Goal: Task Accomplishment & Management: Complete application form

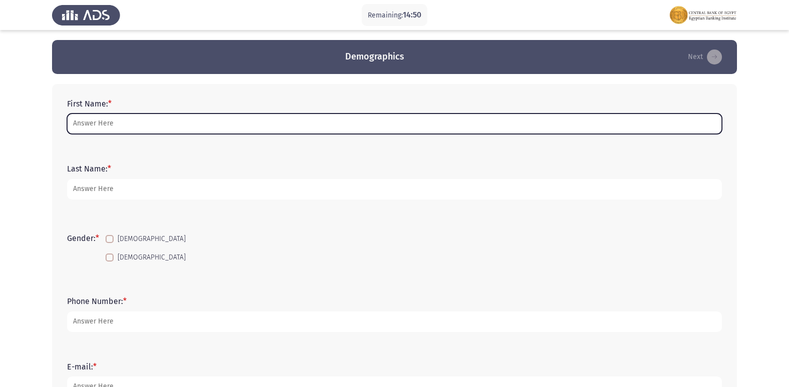
click at [130, 128] on input "First Name: *" at bounding box center [394, 124] width 655 height 21
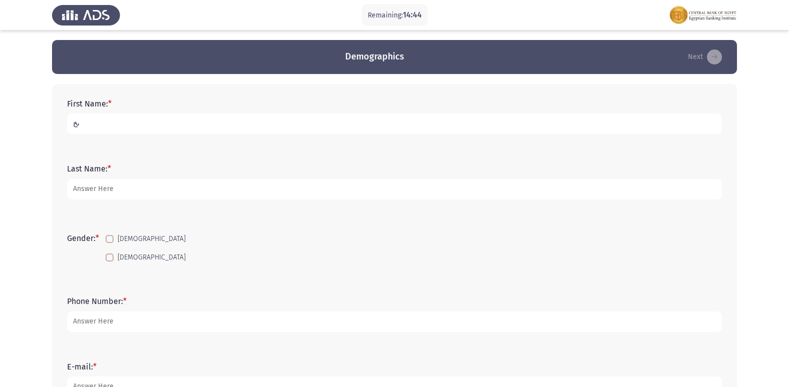
type input "ى"
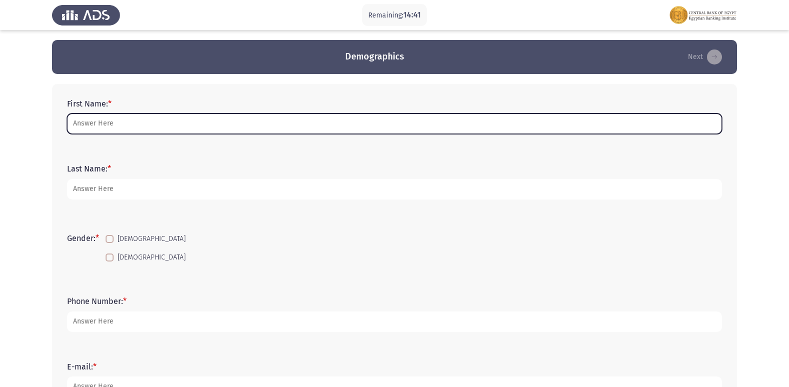
type input "ى"
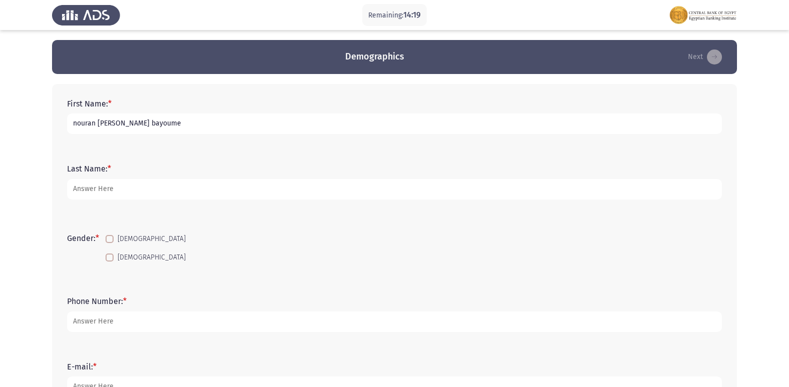
type input "nouran [PERSON_NAME] bayoume"
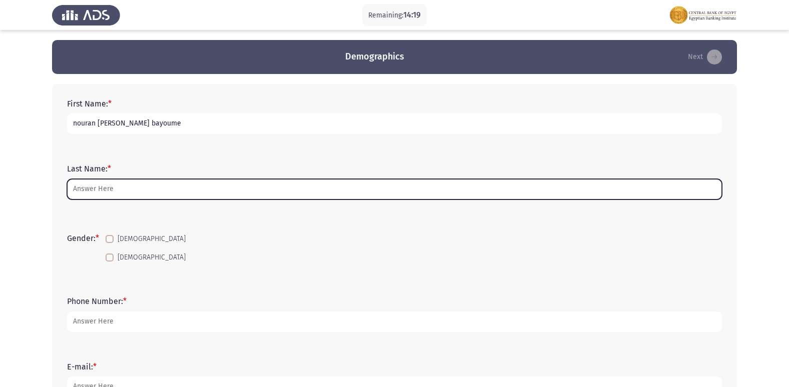
click at [106, 193] on input "Last Name: *" at bounding box center [394, 189] width 655 height 21
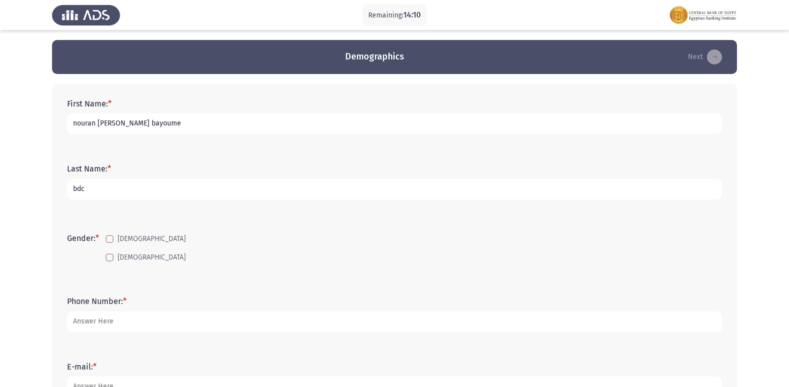
type input "bdc"
click at [109, 260] on span at bounding box center [110, 258] width 8 height 8
click at [109, 262] on input "[DEMOGRAPHIC_DATA]" at bounding box center [109, 262] width 1 height 1
checkbox input "true"
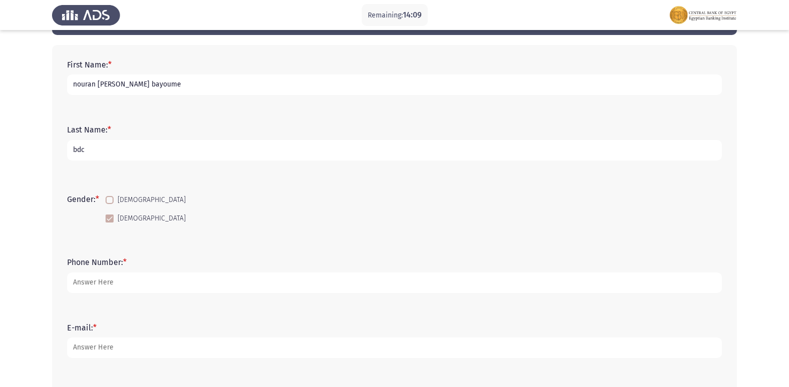
scroll to position [100, 0]
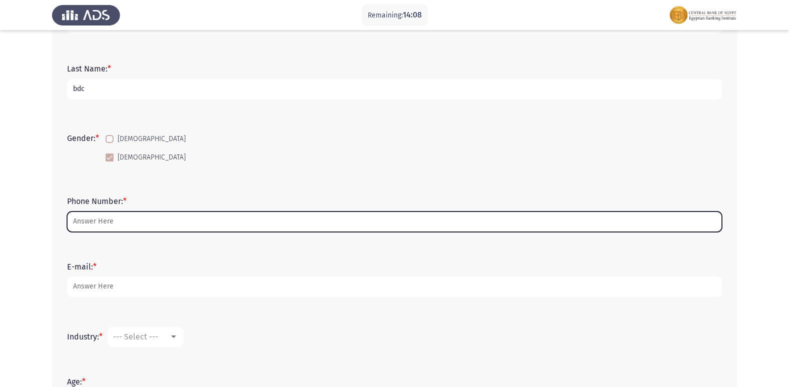
click at [107, 220] on input "Phone Number: *" at bounding box center [394, 222] width 655 height 21
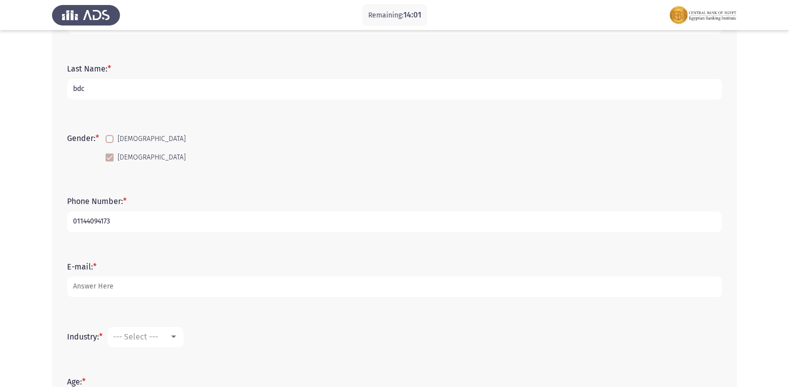
type input "01144094173"
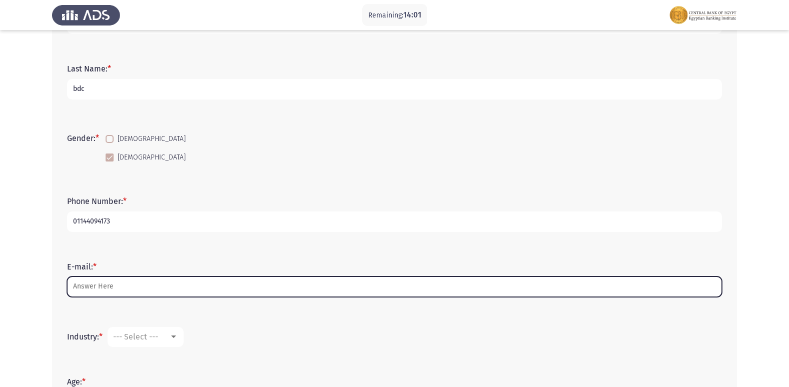
click at [115, 285] on input "E-mail: *" at bounding box center [394, 287] width 655 height 21
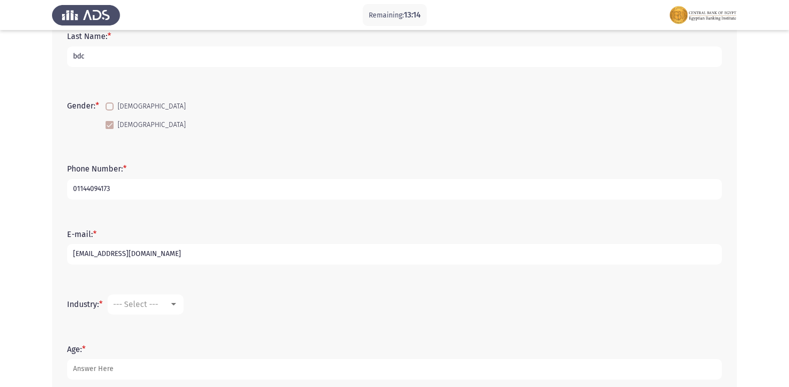
scroll to position [150, 0]
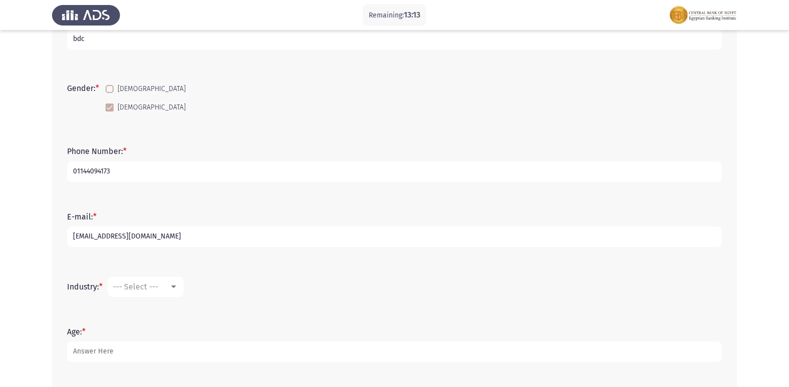
type input "[EMAIL_ADDRESS][DOMAIN_NAME]"
click at [176, 287] on div at bounding box center [173, 287] width 5 height 3
click at [207, 227] on span "Banking" at bounding box center [179, 226] width 130 height 24
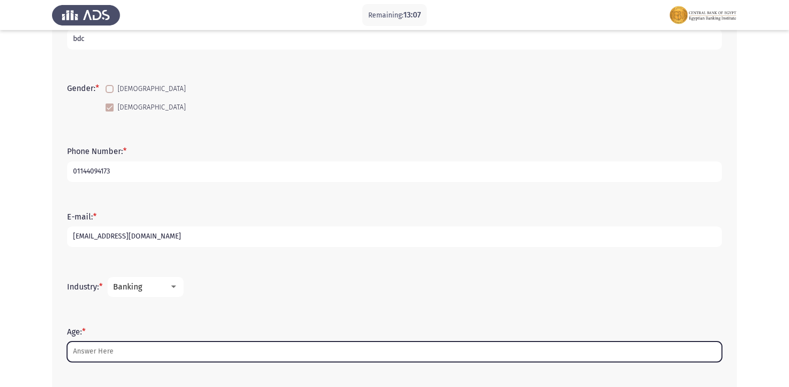
click at [137, 356] on input "Age: *" at bounding box center [394, 352] width 655 height 21
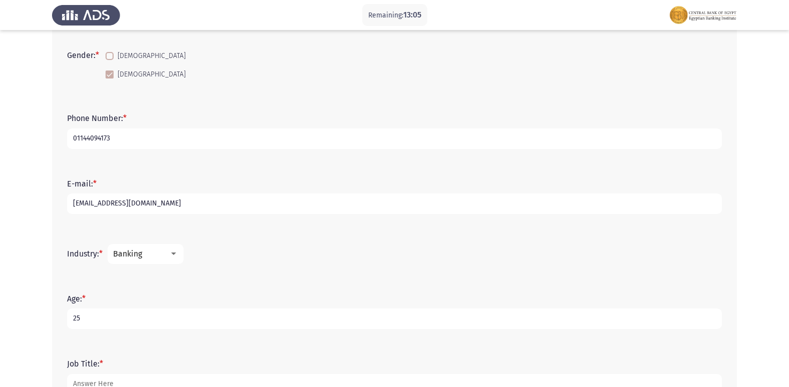
scroll to position [300, 0]
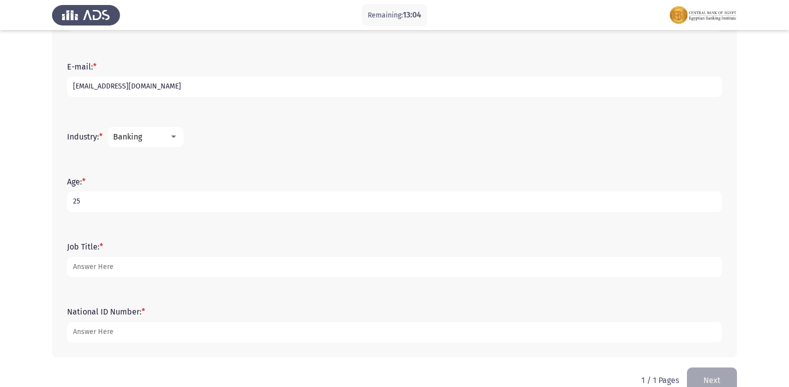
type input "25"
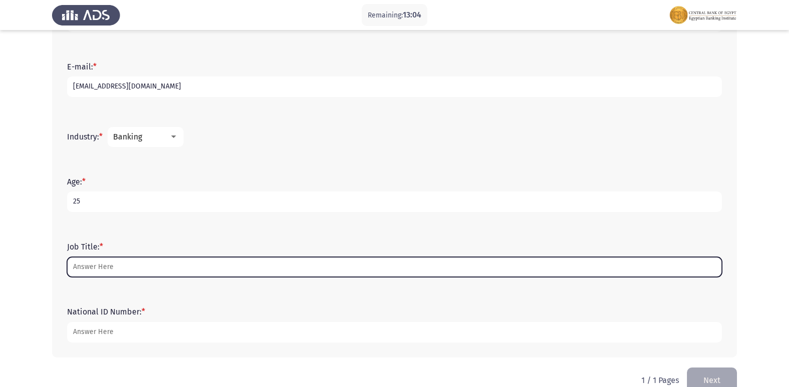
click at [107, 271] on input "Job Title: *" at bounding box center [394, 267] width 655 height 21
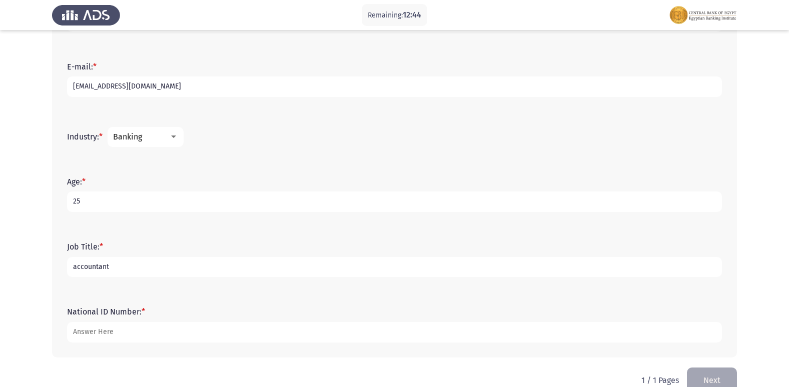
type input "accountant"
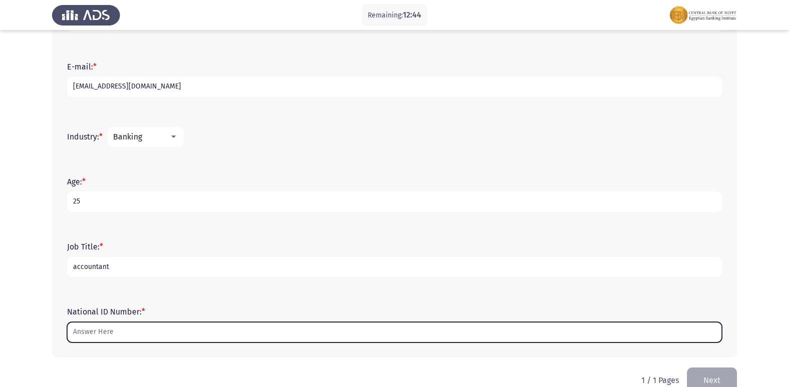
click at [115, 335] on input "National ID Number: *" at bounding box center [394, 332] width 655 height 21
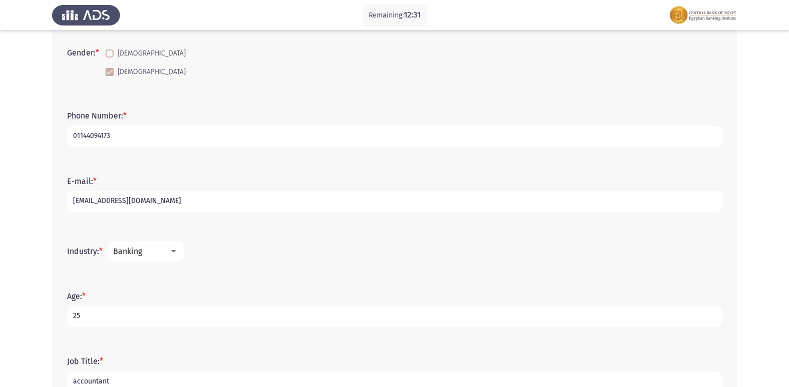
scroll to position [321, 0]
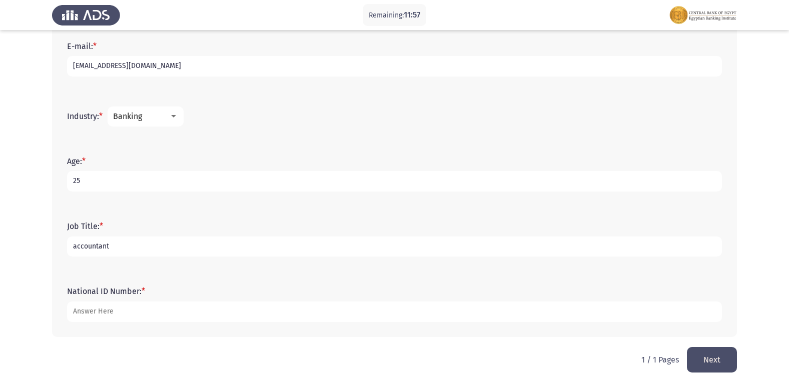
type input "[CREDIT_CARD_NUMBER]"
click at [715, 356] on button "Next" at bounding box center [712, 360] width 50 height 26
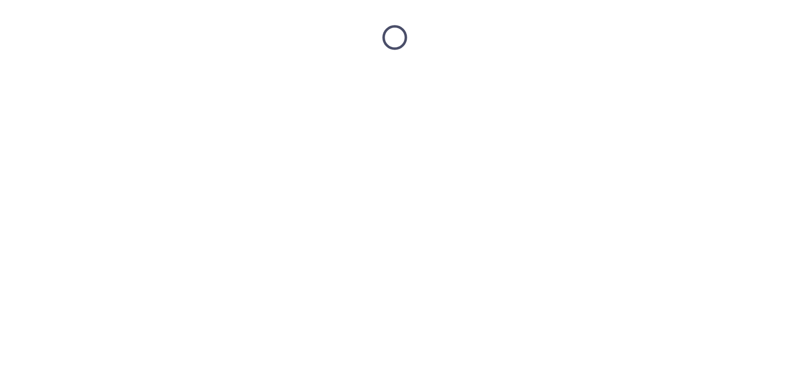
scroll to position [0, 0]
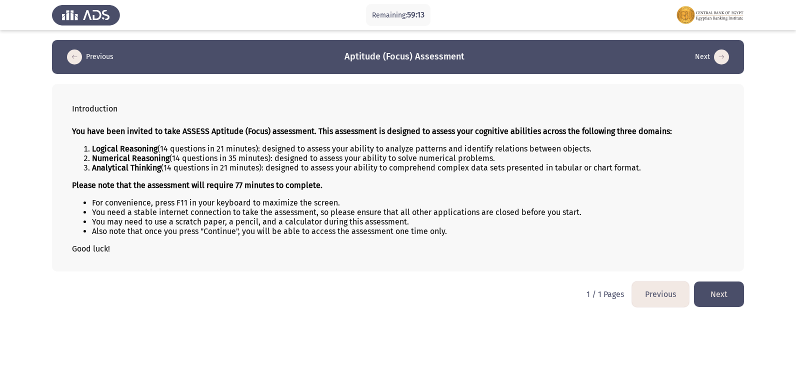
click at [731, 290] on button "Next" at bounding box center [719, 295] width 50 height 26
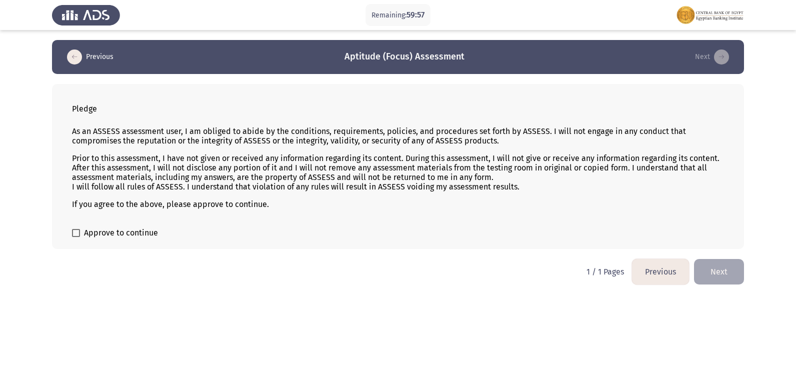
click at [73, 232] on span at bounding box center [76, 233] width 8 height 8
click at [76, 237] on input "Approve to continue" at bounding box center [76, 237] width 1 height 1
checkbox input "true"
click at [712, 273] on button "Next" at bounding box center [719, 272] width 50 height 26
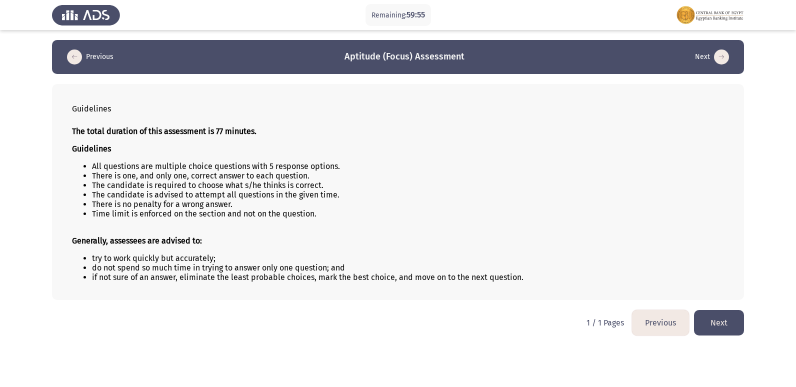
click at [726, 340] on html "Remaining: 59:55 Previous Aptitude (Focus) Assessment Next Guidelines The total…" at bounding box center [398, 173] width 796 height 346
click at [726, 322] on button "Next" at bounding box center [719, 323] width 50 height 26
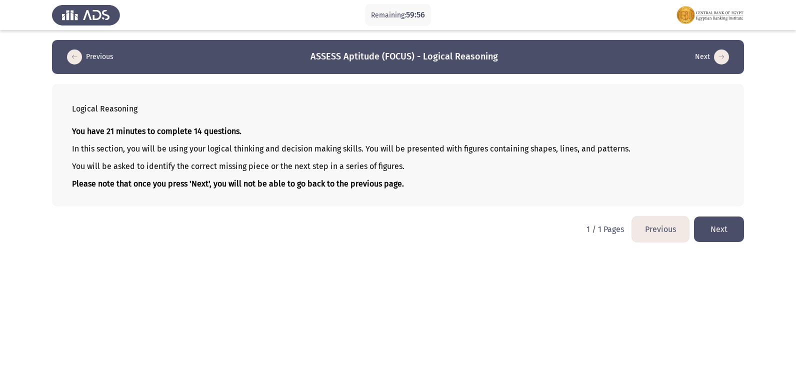
click at [719, 225] on button "Next" at bounding box center [719, 230] width 50 height 26
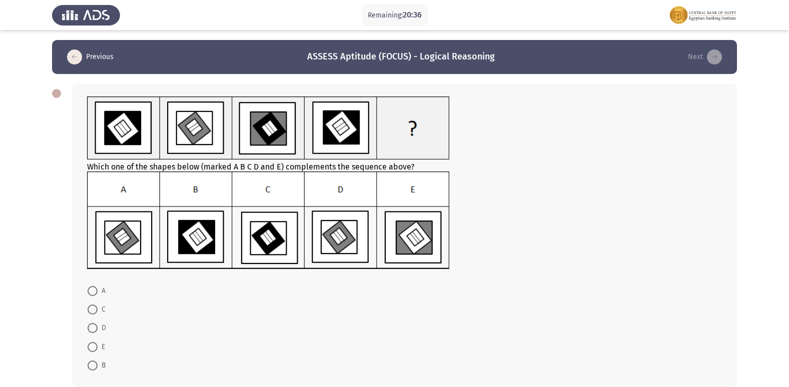
click at [127, 244] on img at bounding box center [268, 221] width 363 height 98
click at [93, 292] on span at bounding box center [93, 291] width 10 height 10
click at [93, 292] on input "A" at bounding box center [93, 291] width 10 height 10
radio input "true"
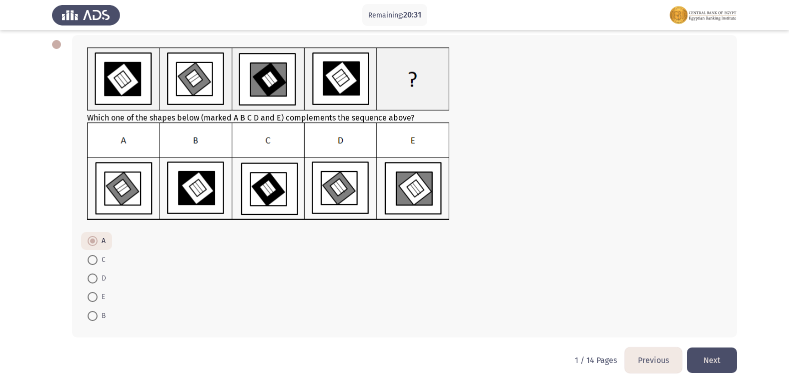
scroll to position [50, 0]
click at [714, 358] on button "Next" at bounding box center [712, 360] width 50 height 26
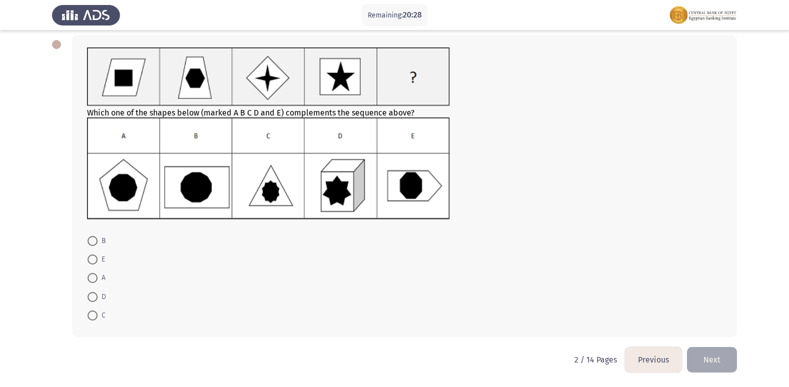
scroll to position [0, 0]
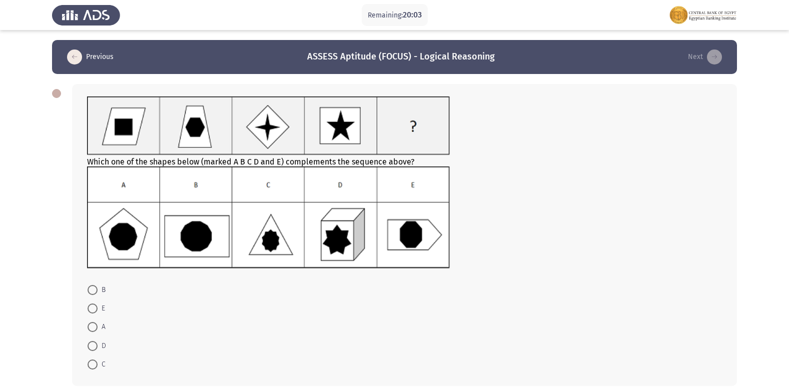
click at [93, 290] on span at bounding box center [93, 290] width 0 height 0
click at [93, 290] on input "B" at bounding box center [93, 290] width 10 height 10
radio input "true"
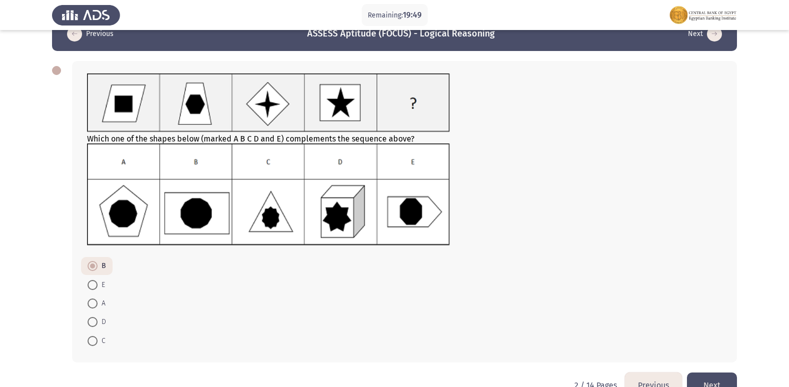
scroll to position [49, 0]
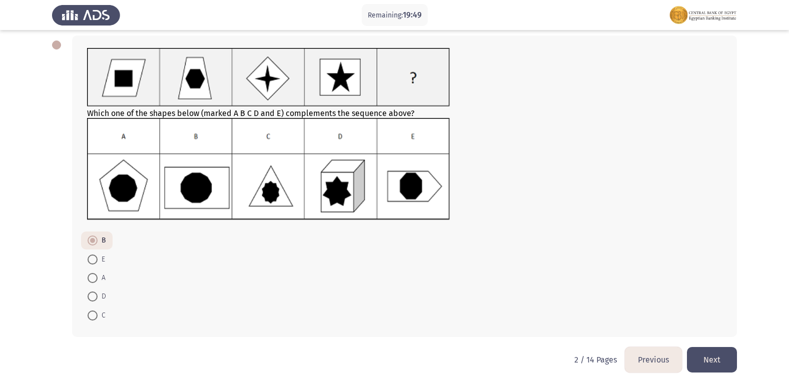
click at [724, 359] on button "Next" at bounding box center [712, 360] width 50 height 26
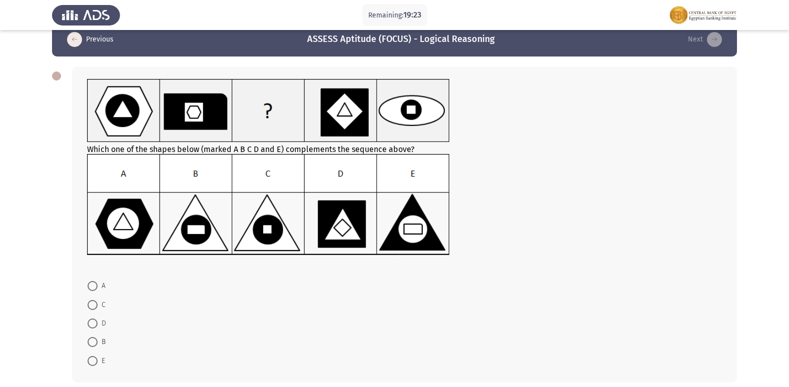
scroll to position [0, 0]
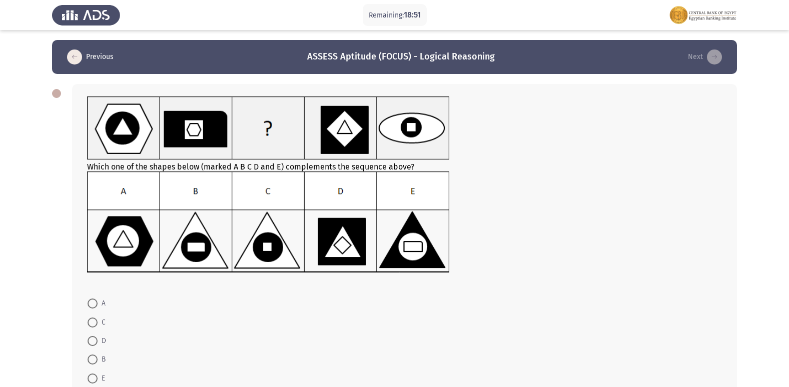
click at [254, 248] on img at bounding box center [268, 223] width 363 height 102
click at [93, 318] on span at bounding box center [93, 323] width 10 height 10
click at [93, 318] on input "C" at bounding box center [93, 323] width 10 height 10
radio input "true"
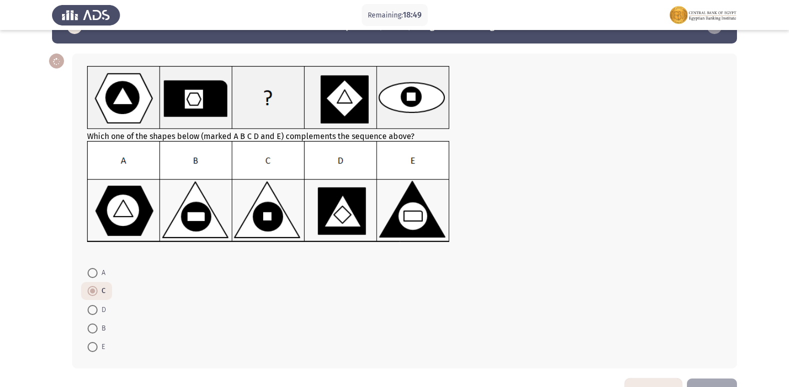
scroll to position [62, 0]
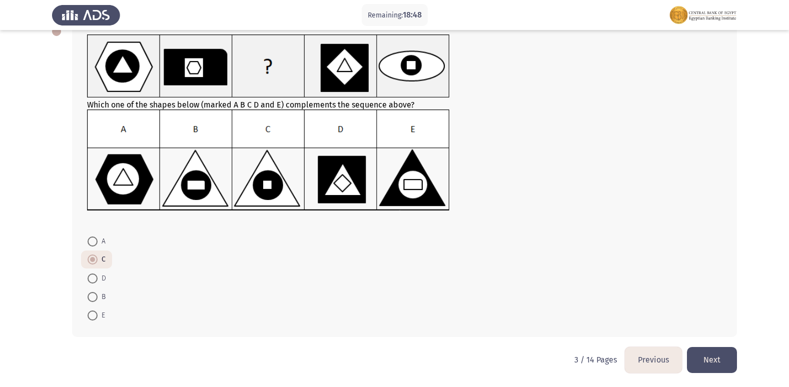
click at [715, 357] on button "Next" at bounding box center [712, 360] width 50 height 26
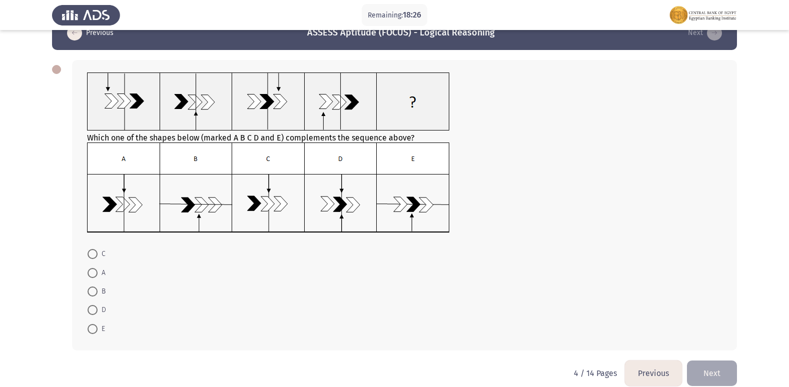
scroll to position [38, 0]
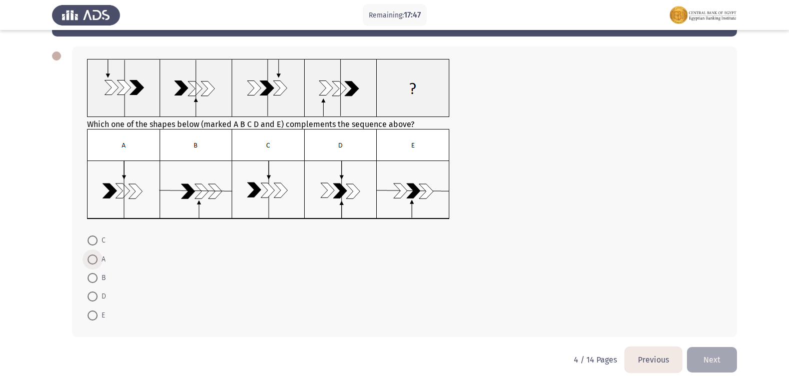
click at [93, 260] on span at bounding box center [93, 260] width 10 height 10
click at [93, 260] on input "A" at bounding box center [93, 260] width 10 height 10
radio input "true"
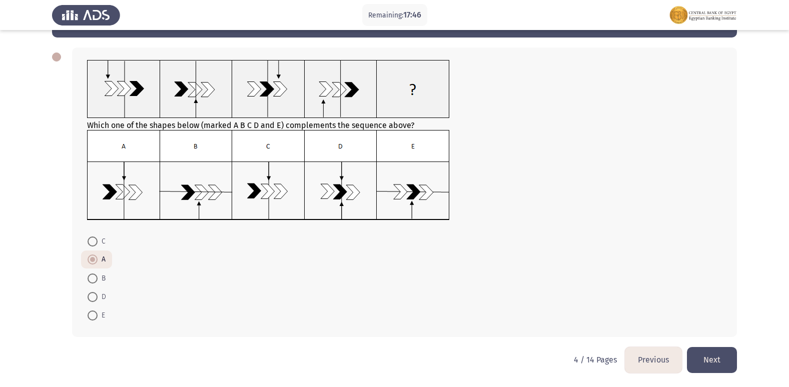
click at [724, 354] on button "Next" at bounding box center [712, 360] width 50 height 26
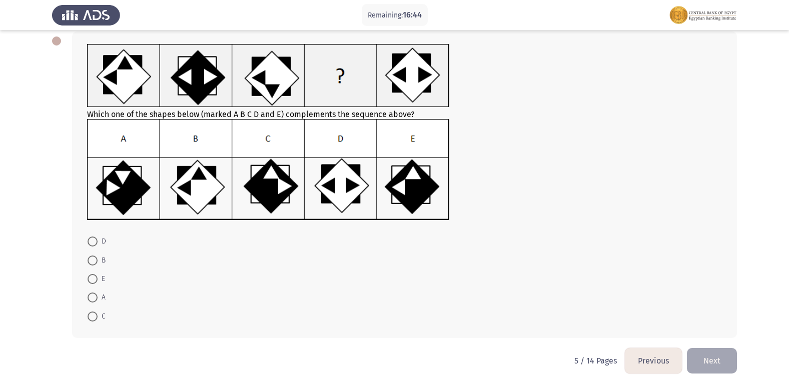
scroll to position [54, 0]
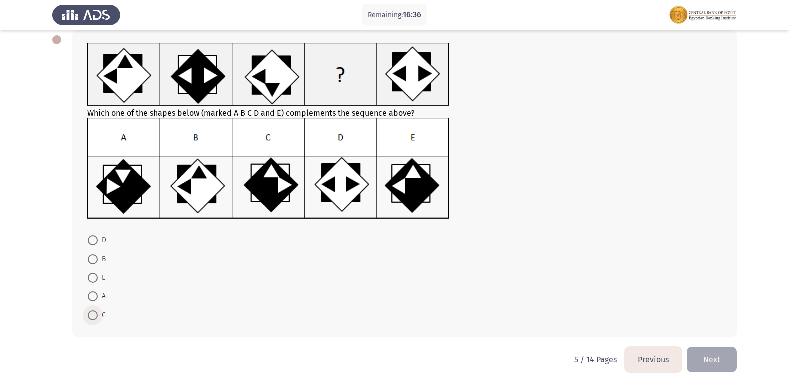
click at [100, 313] on span "C" at bounding box center [102, 316] width 8 height 12
click at [98, 313] on input "C" at bounding box center [93, 316] width 10 height 10
radio input "true"
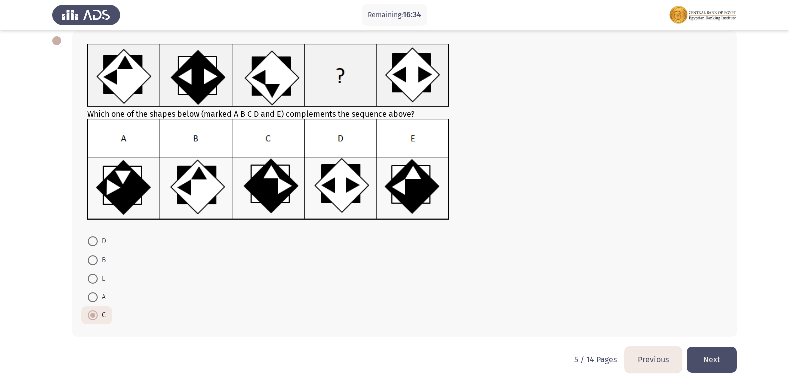
click at [732, 359] on button "Next" at bounding box center [712, 360] width 50 height 26
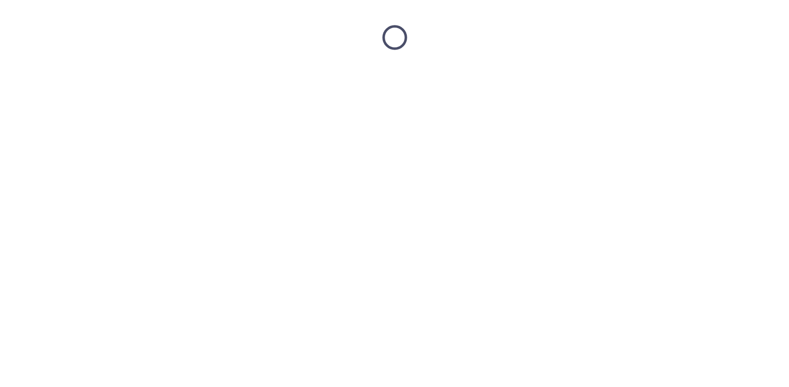
scroll to position [0, 0]
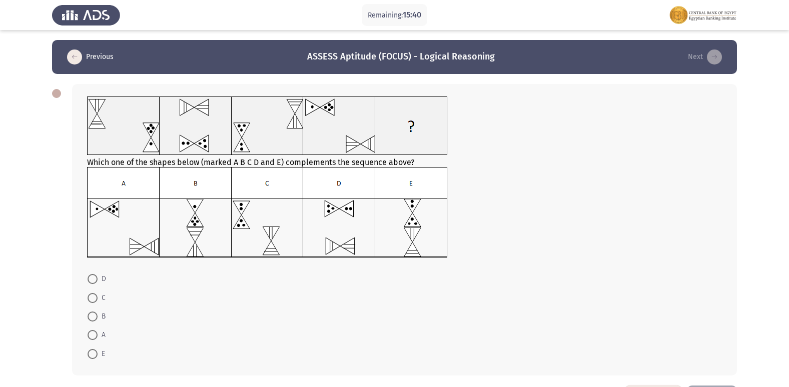
click at [95, 298] on span at bounding box center [93, 298] width 10 height 10
click at [95, 298] on input "C" at bounding box center [93, 298] width 10 height 10
radio input "true"
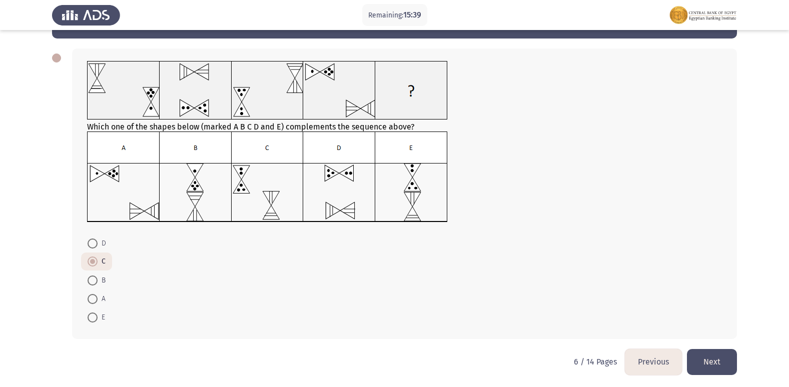
scroll to position [38, 0]
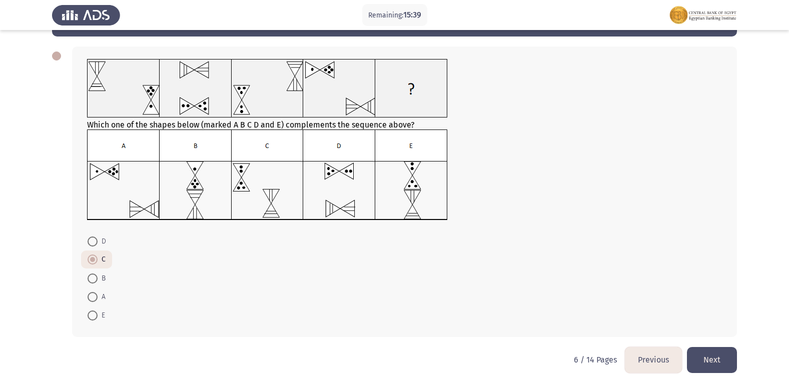
click at [721, 366] on button "Next" at bounding box center [712, 360] width 50 height 26
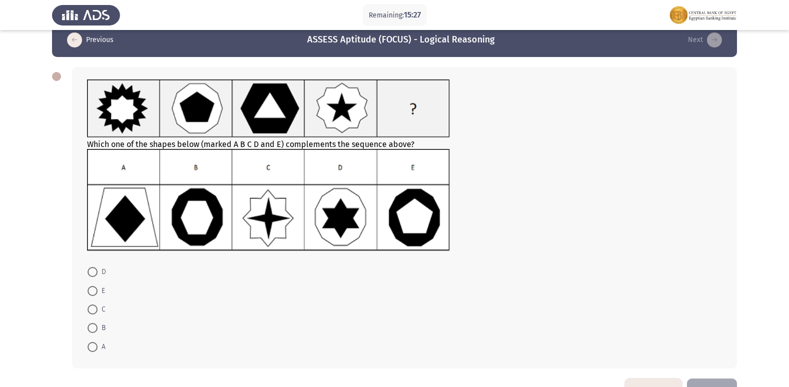
scroll to position [0, 0]
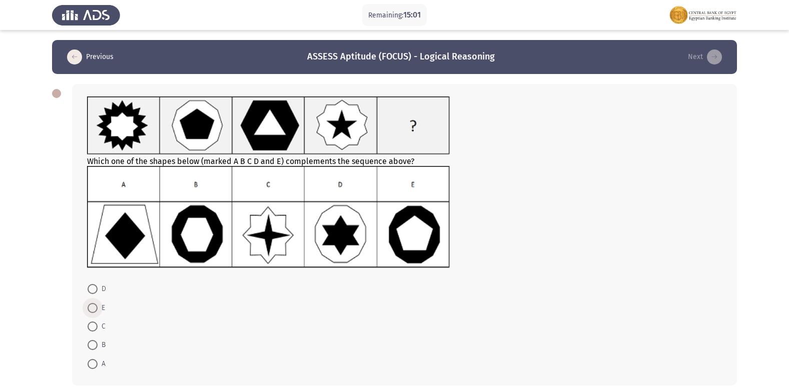
click at [93, 308] on span at bounding box center [93, 308] width 0 height 0
click at [92, 308] on input "E" at bounding box center [93, 308] width 10 height 10
radio input "true"
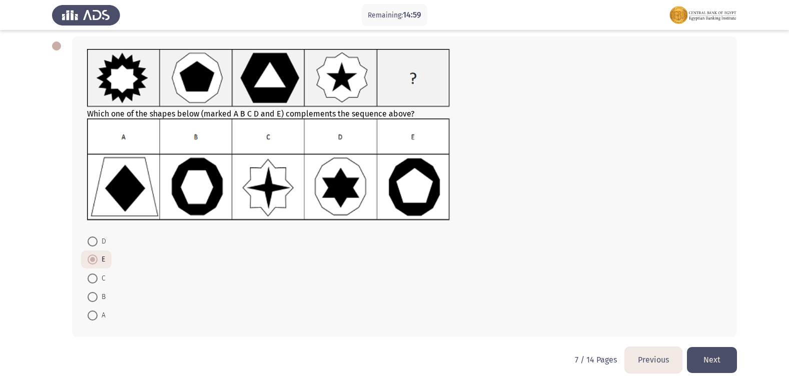
click at [719, 363] on button "Next" at bounding box center [712, 360] width 50 height 26
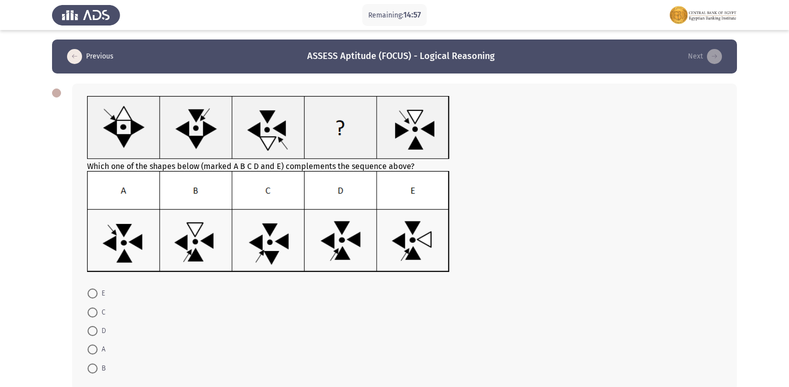
scroll to position [50, 0]
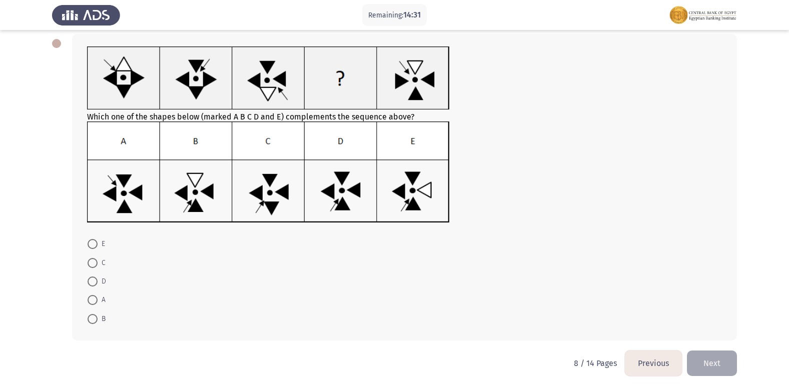
click at [93, 278] on span at bounding box center [93, 282] width 10 height 10
click at [93, 278] on input "D" at bounding box center [93, 282] width 10 height 10
radio input "true"
click at [710, 356] on button "Next" at bounding box center [712, 363] width 50 height 26
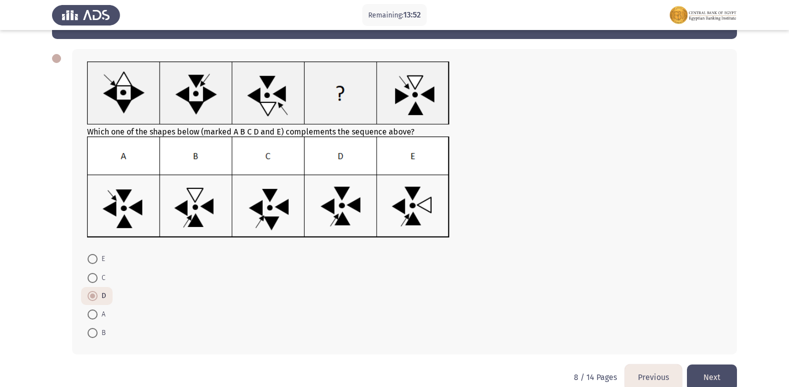
scroll to position [53, 0]
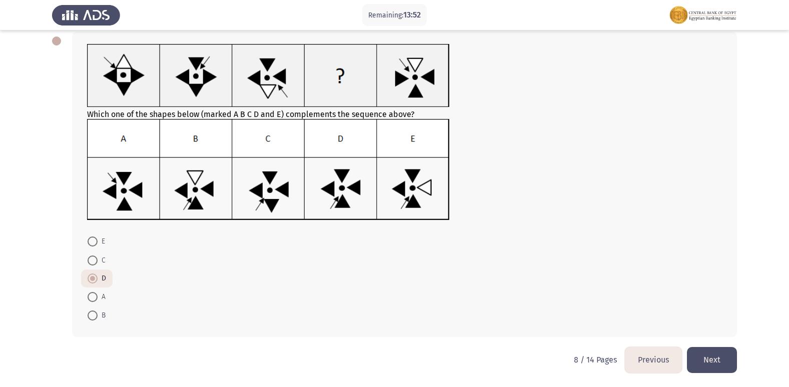
click at [713, 360] on button "Next" at bounding box center [712, 360] width 50 height 26
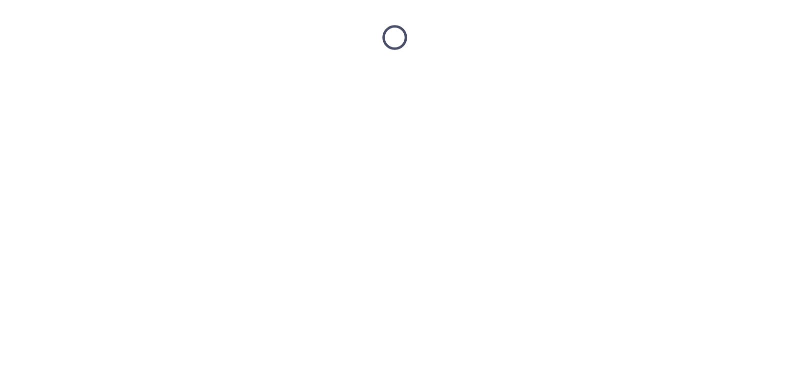
scroll to position [0, 0]
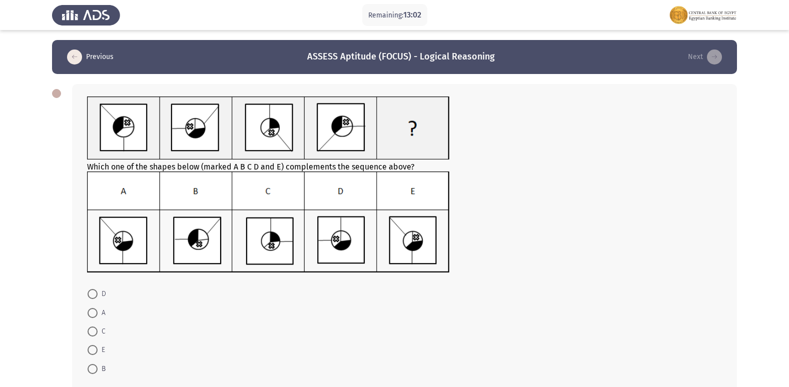
click at [98, 316] on span "A" at bounding box center [102, 313] width 8 height 12
click at [98, 316] on input "A" at bounding box center [93, 313] width 10 height 10
radio input "true"
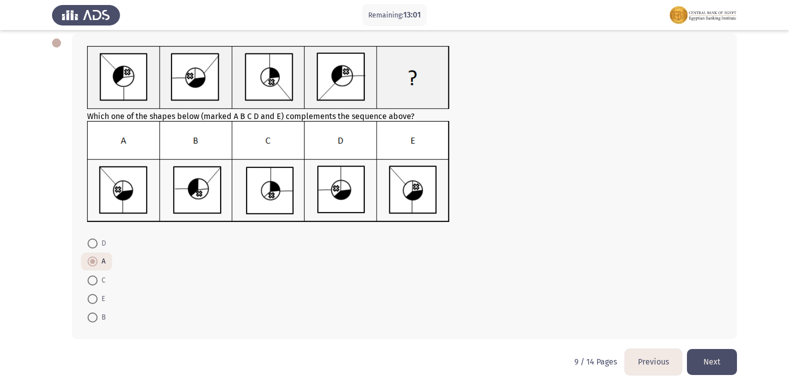
scroll to position [53, 0]
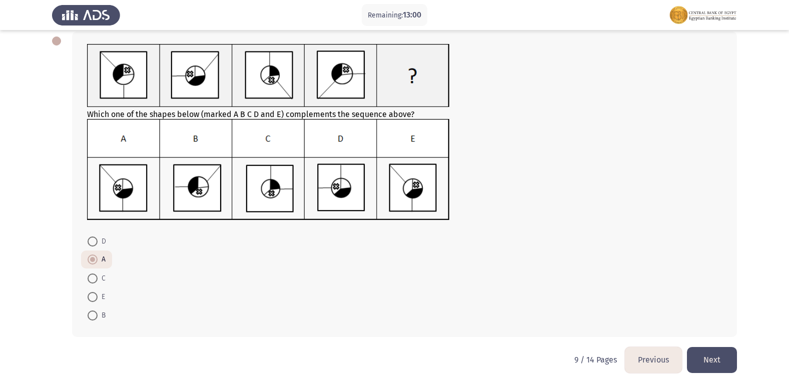
click at [749, 358] on html "Remaining: 13:00 Previous ASSESS Aptitude (FOCUS) - Logical Reasoning Next Whic…" at bounding box center [394, 167] width 789 height 440
click at [738, 359] on html "Remaining: 13:00 Previous ASSESS Aptitude (FOCUS) - Logical Reasoning Next Whic…" at bounding box center [394, 167] width 789 height 440
click at [724, 361] on button "Next" at bounding box center [712, 360] width 50 height 26
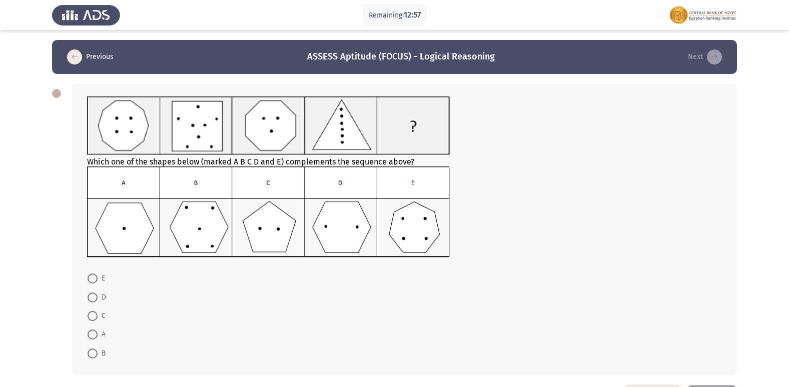
scroll to position [38, 0]
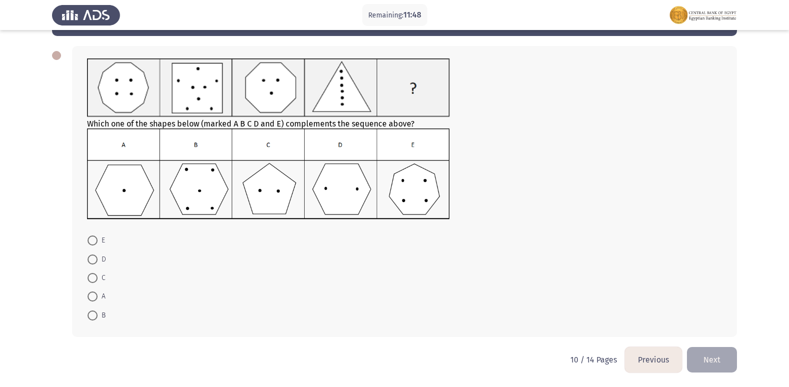
click at [94, 259] on span at bounding box center [93, 260] width 10 height 10
click at [94, 259] on input "D" at bounding box center [93, 260] width 10 height 10
radio input "true"
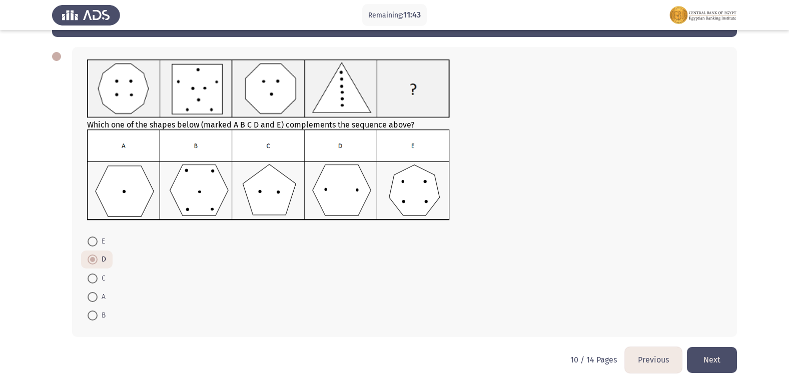
click at [708, 359] on button "Next" at bounding box center [712, 360] width 50 height 26
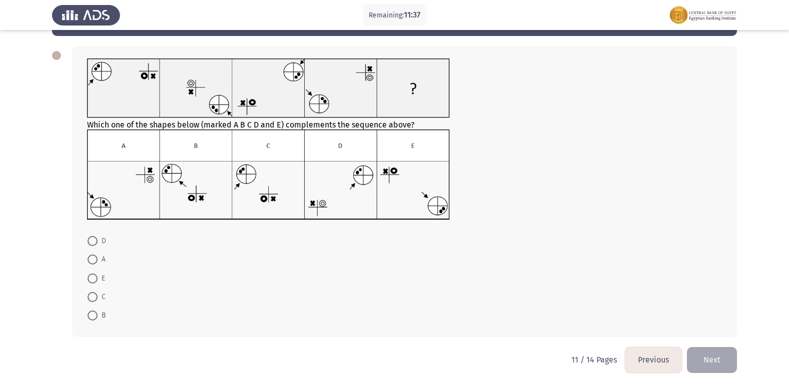
scroll to position [0, 0]
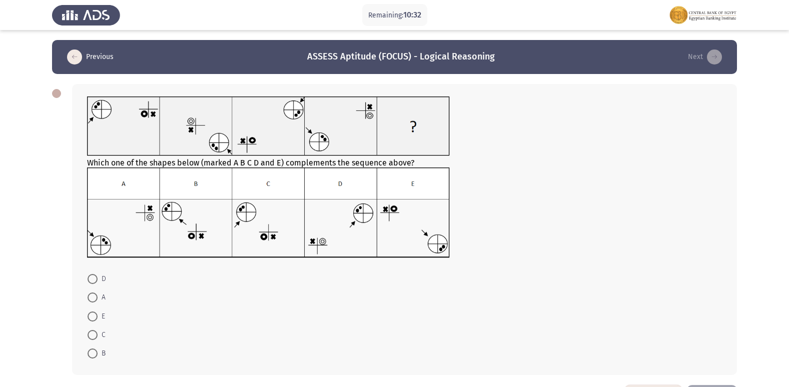
click at [95, 333] on span at bounding box center [93, 335] width 10 height 10
click at [95, 333] on input "C" at bounding box center [93, 335] width 10 height 10
radio input "true"
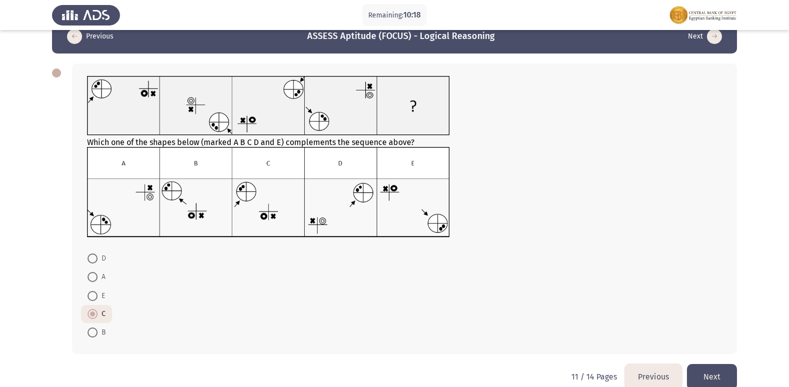
scroll to position [38, 0]
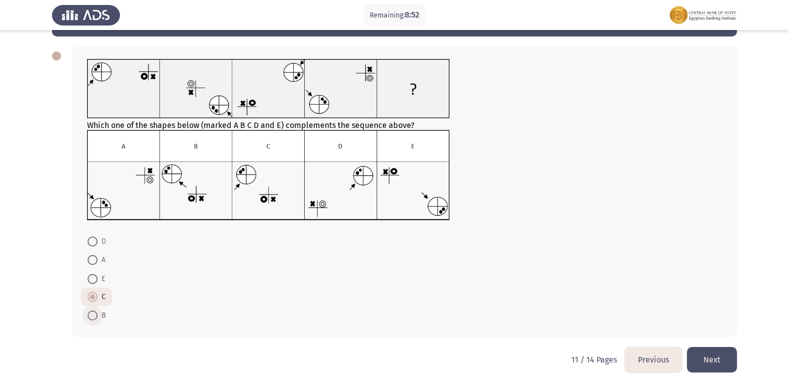
click at [100, 316] on span "B" at bounding box center [102, 316] width 8 height 12
click at [98, 316] on input "B" at bounding box center [93, 316] width 10 height 10
radio input "true"
click at [726, 356] on button "Next" at bounding box center [712, 360] width 50 height 26
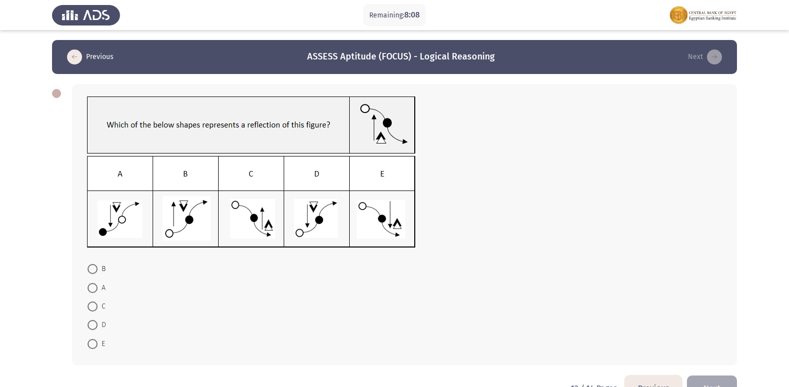
scroll to position [29, 0]
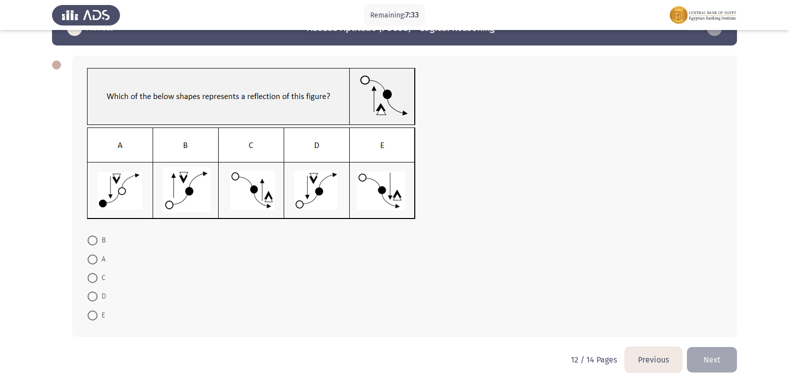
click at [96, 296] on span at bounding box center [93, 297] width 10 height 10
click at [96, 296] on input "D" at bounding box center [93, 297] width 10 height 10
radio input "true"
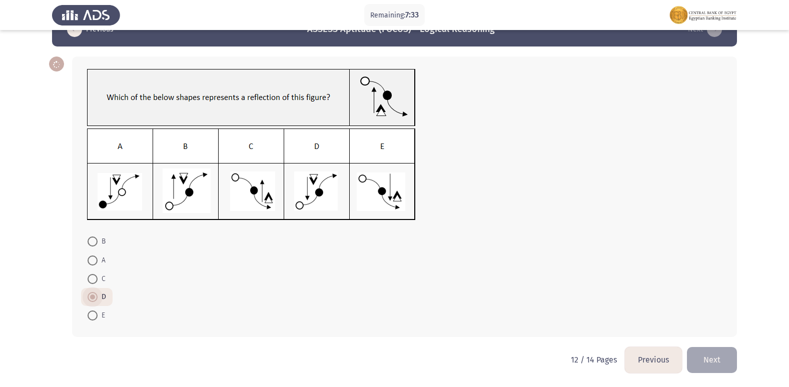
scroll to position [28, 0]
click at [717, 356] on button "Next" at bounding box center [712, 360] width 50 height 26
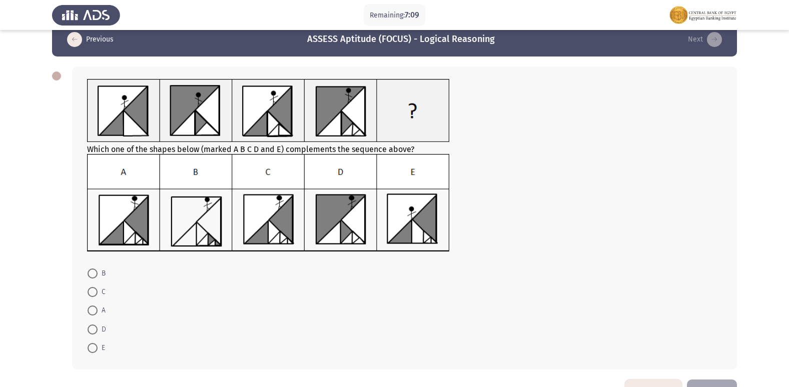
scroll to position [0, 0]
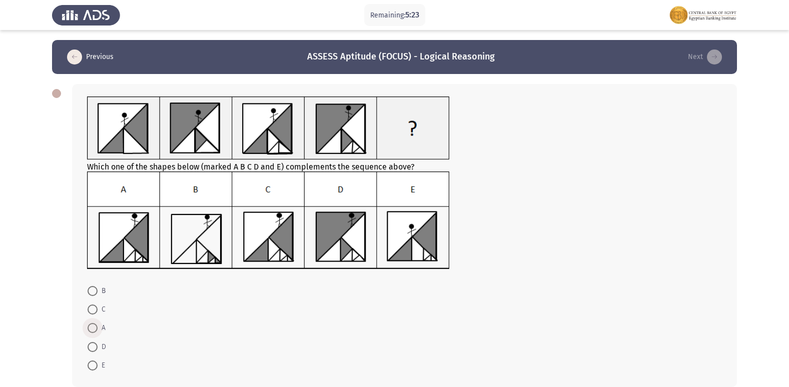
click at [88, 328] on span at bounding box center [93, 328] width 10 height 10
click at [88, 328] on input "A" at bounding box center [93, 328] width 10 height 10
radio input "true"
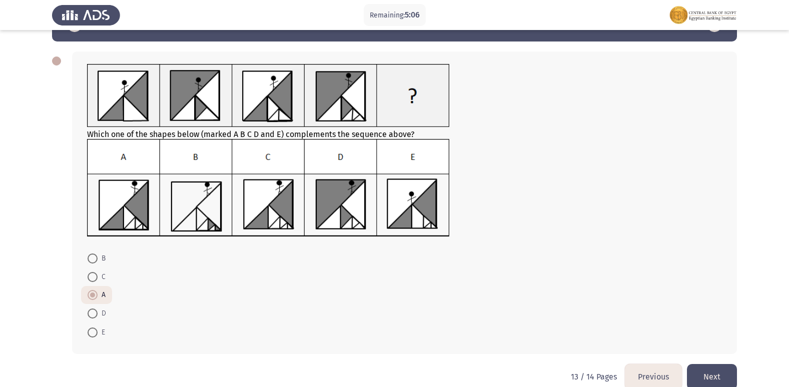
scroll to position [50, 0]
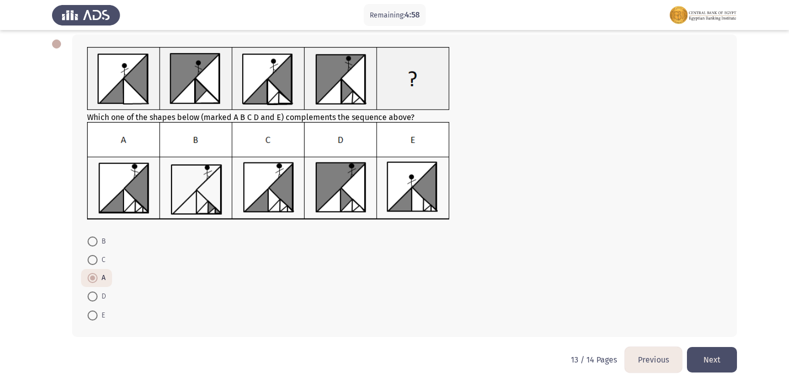
click at [712, 359] on button "Next" at bounding box center [712, 360] width 50 height 26
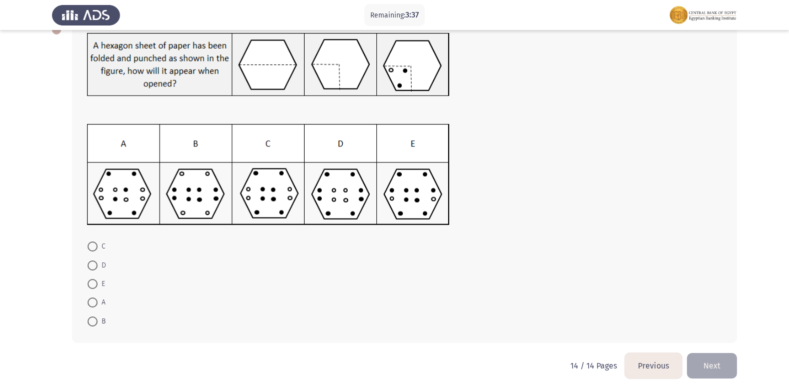
scroll to position [70, 0]
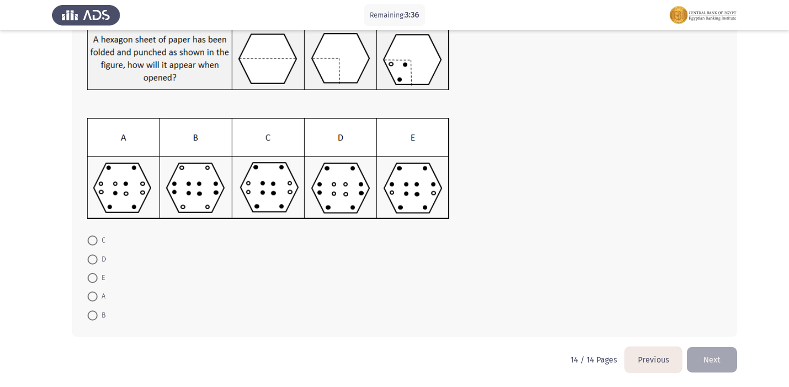
click at [91, 262] on span at bounding box center [93, 260] width 10 height 10
click at [91, 262] on input "D" at bounding box center [93, 260] width 10 height 10
radio input "true"
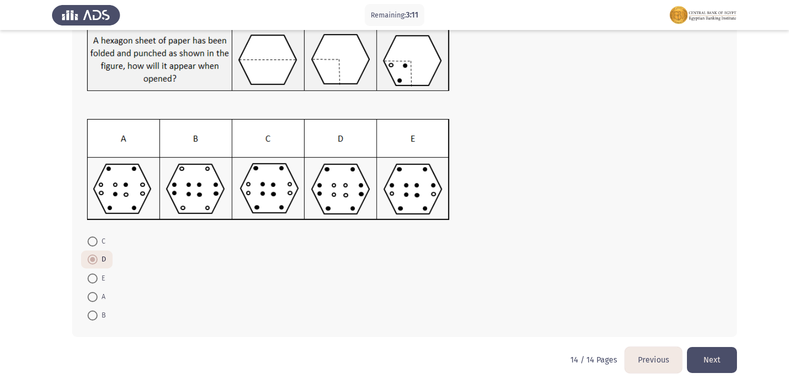
click at [704, 354] on button "Next" at bounding box center [712, 360] width 50 height 26
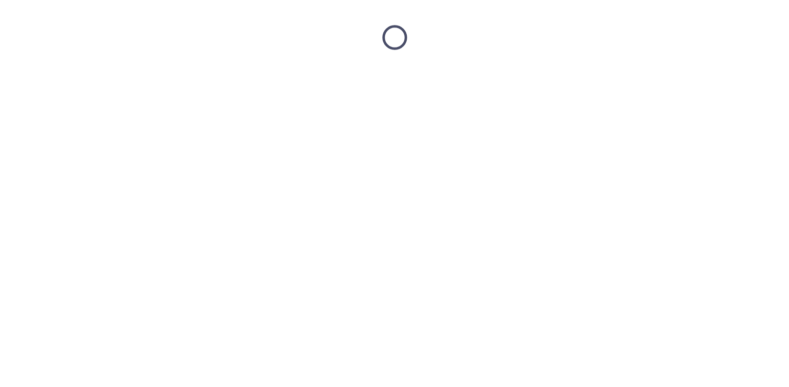
scroll to position [0, 0]
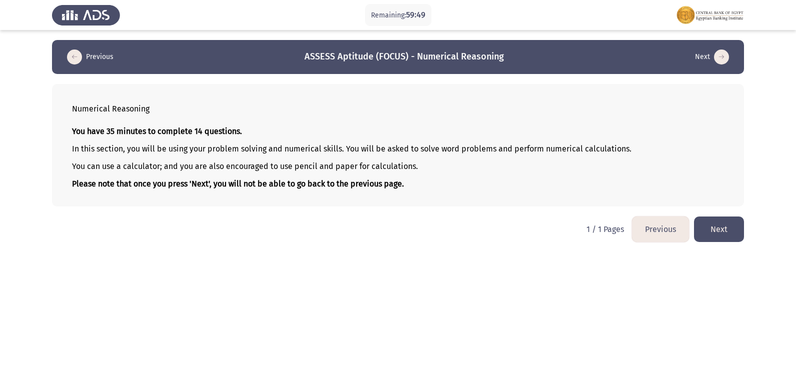
click at [708, 224] on button "Next" at bounding box center [719, 230] width 50 height 26
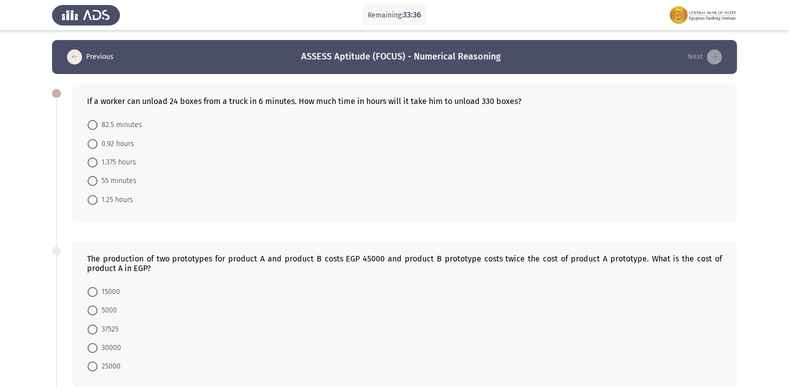
click at [91, 127] on span at bounding box center [93, 125] width 10 height 10
click at [91, 127] on input "82.5 minutes" at bounding box center [93, 125] width 10 height 10
radio input "true"
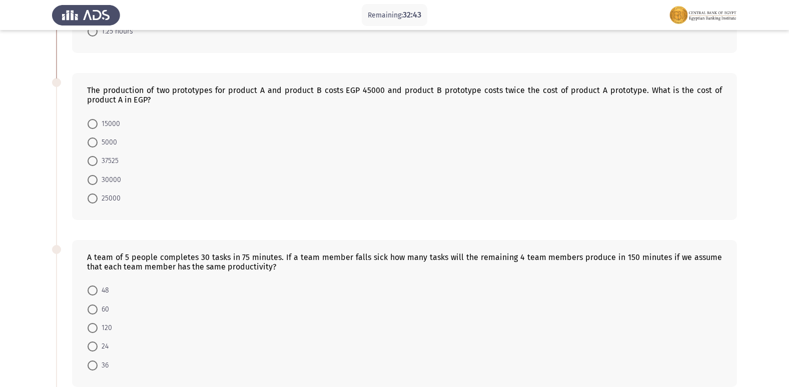
scroll to position [150, 0]
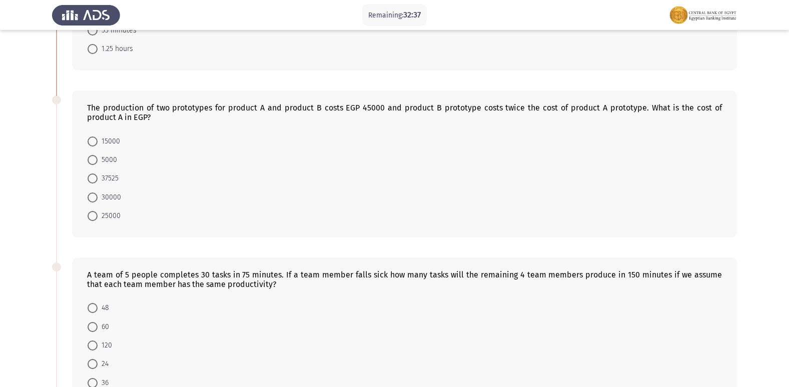
drag, startPoint x: 168, startPoint y: 108, endPoint x: 200, endPoint y: 107, distance: 32.5
click at [200, 107] on div "The production of two prototypes for product A and product B costs EGP 45000 an…" at bounding box center [404, 112] width 635 height 19
drag, startPoint x: 114, startPoint y: 140, endPoint x: 129, endPoint y: 127, distance: 19.1
click at [114, 139] on span "15000" at bounding box center [109, 142] width 23 height 12
click at [98, 139] on input "15000" at bounding box center [93, 142] width 10 height 10
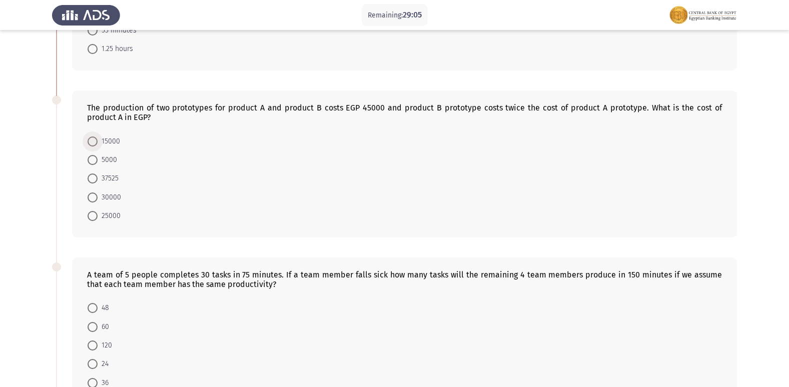
radio input "true"
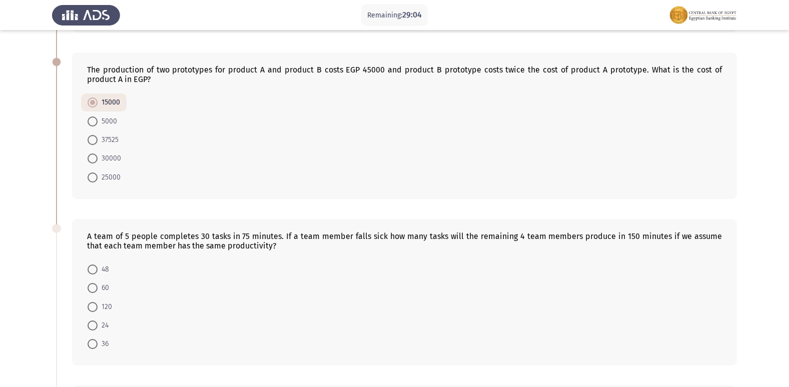
scroll to position [300, 0]
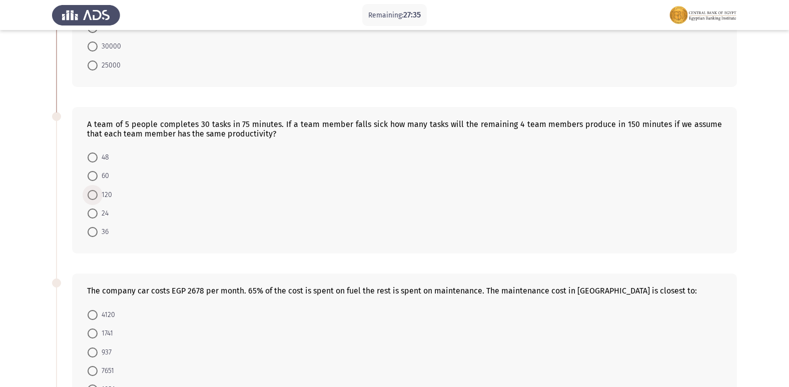
click at [102, 197] on span "120" at bounding box center [105, 195] width 15 height 12
click at [98, 197] on input "120" at bounding box center [93, 195] width 10 height 10
radio input "true"
click at [99, 176] on span "60" at bounding box center [104, 176] width 12 height 12
click at [98, 176] on input "60" at bounding box center [93, 176] width 10 height 10
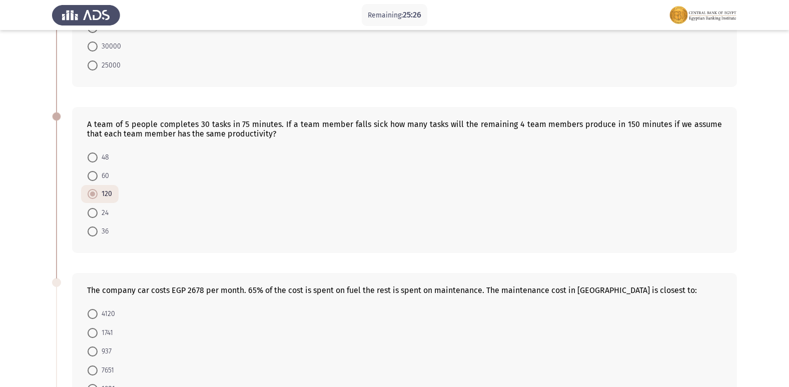
radio input "true"
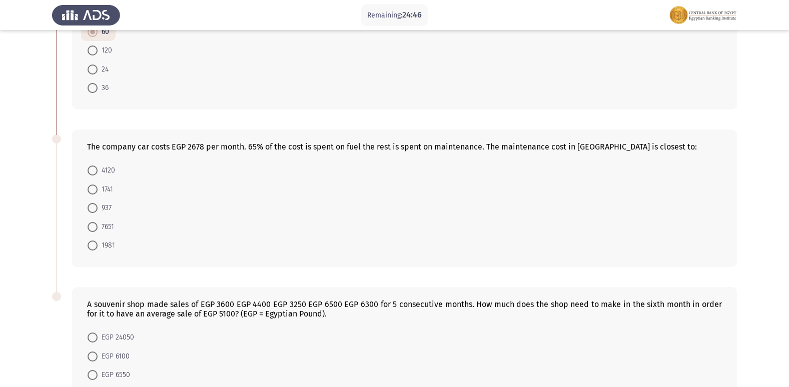
scroll to position [450, 0]
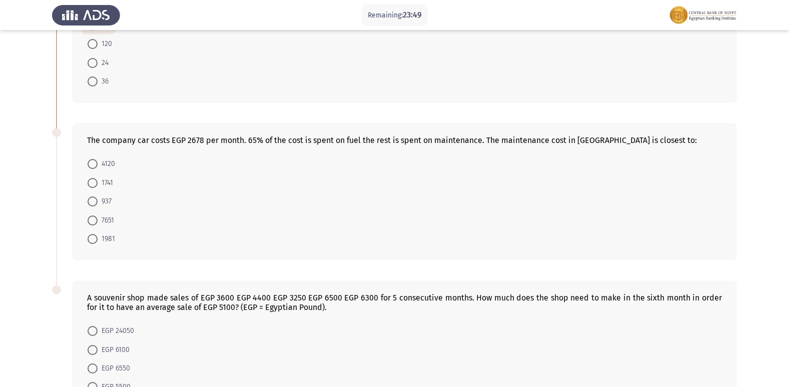
click at [107, 199] on span "937" at bounding box center [105, 202] width 14 height 12
click at [98, 199] on input "937" at bounding box center [93, 202] width 10 height 10
radio input "true"
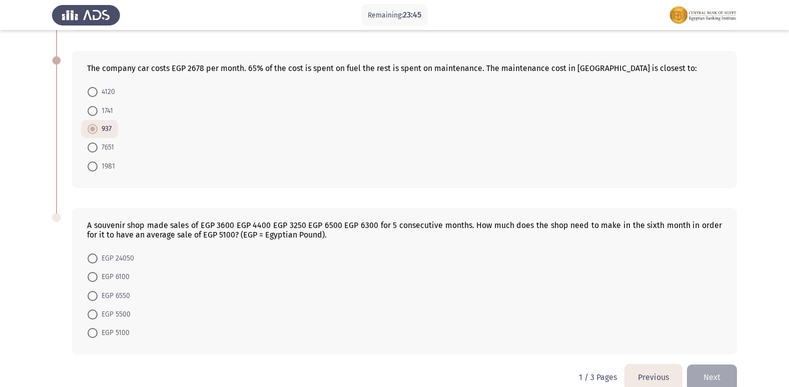
scroll to position [540, 0]
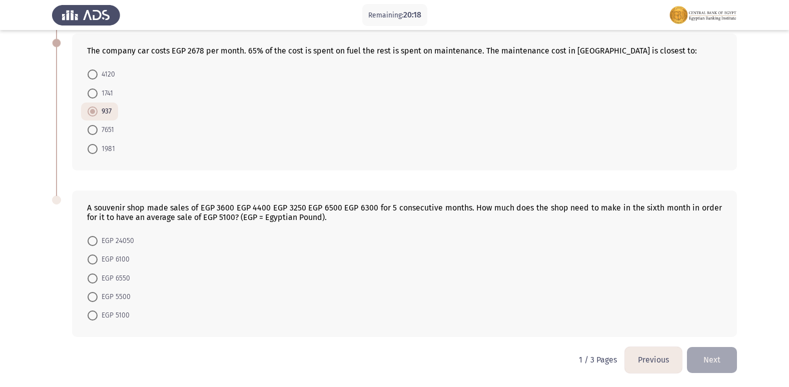
click at [100, 246] on span "EGP 24050" at bounding box center [116, 241] width 37 height 12
click at [98, 246] on input "EGP 24050" at bounding box center [93, 241] width 10 height 10
radio input "true"
click at [708, 359] on button "Next" at bounding box center [712, 360] width 50 height 26
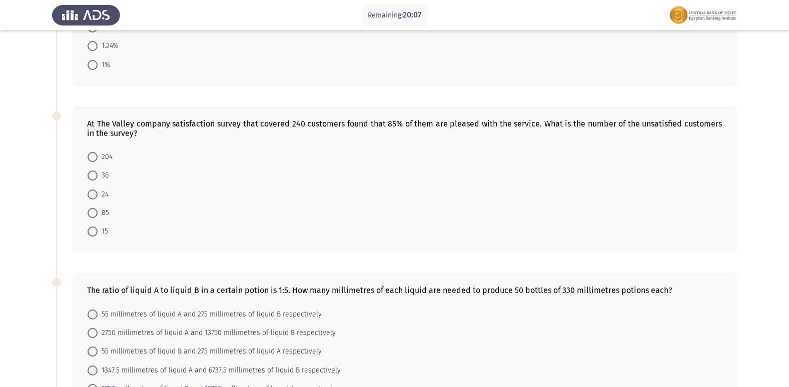
scroll to position [33, 0]
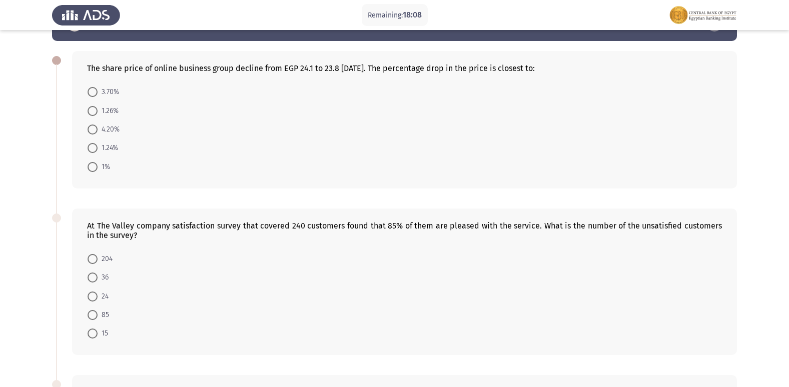
click at [110, 149] on span "1.24%" at bounding box center [108, 148] width 21 height 12
click at [98, 149] on input "1.24%" at bounding box center [93, 148] width 10 height 10
radio input "true"
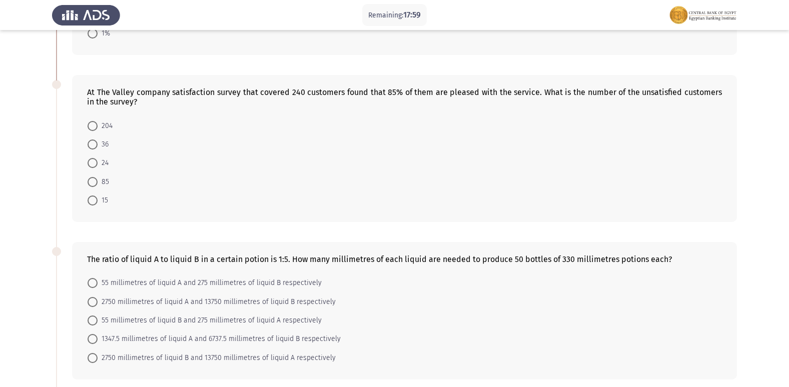
scroll to position [183, 0]
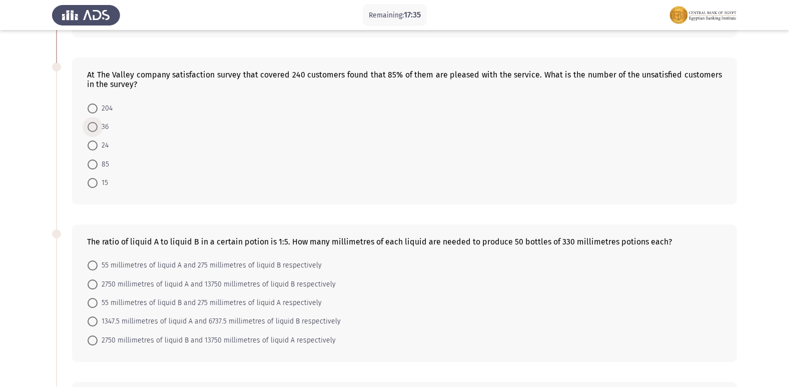
click at [107, 127] on span "36" at bounding box center [103, 127] width 11 height 12
click at [98, 127] on input "36" at bounding box center [93, 127] width 10 height 10
radio input "true"
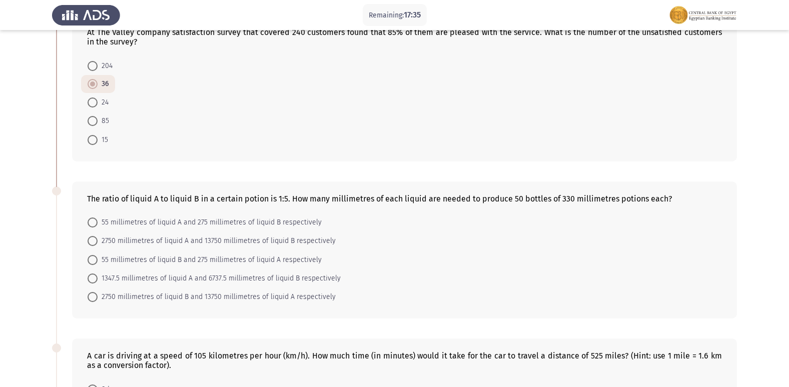
scroll to position [283, 0]
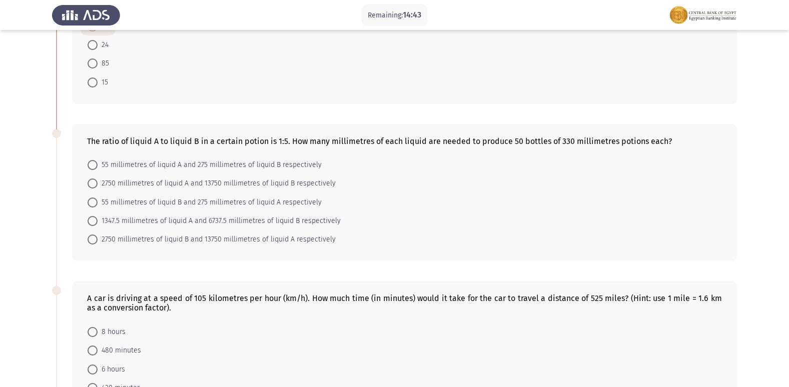
click at [95, 222] on span at bounding box center [93, 221] width 10 height 10
click at [95, 222] on input "1347.5 millimetres of liquid A and 6737.5 millimetres of liquid B respectively" at bounding box center [93, 221] width 10 height 10
radio input "true"
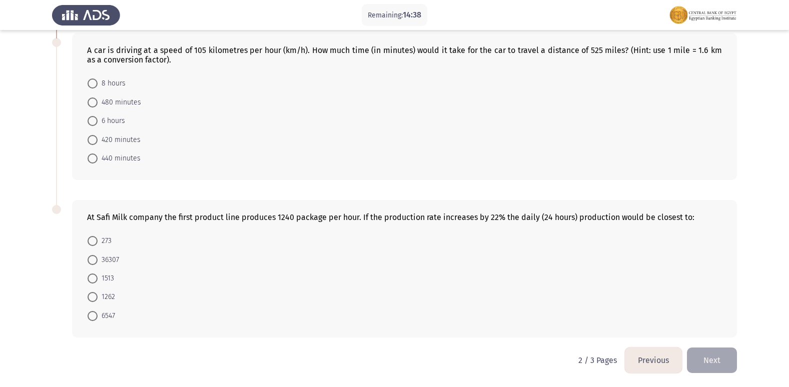
scroll to position [531, 0]
click at [95, 87] on span at bounding box center [93, 83] width 10 height 10
click at [95, 87] on input "8 hours" at bounding box center [93, 83] width 10 height 10
radio input "true"
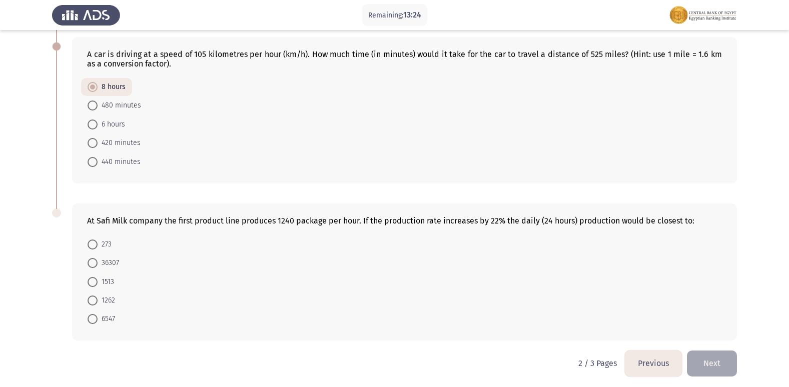
scroll to position [530, 0]
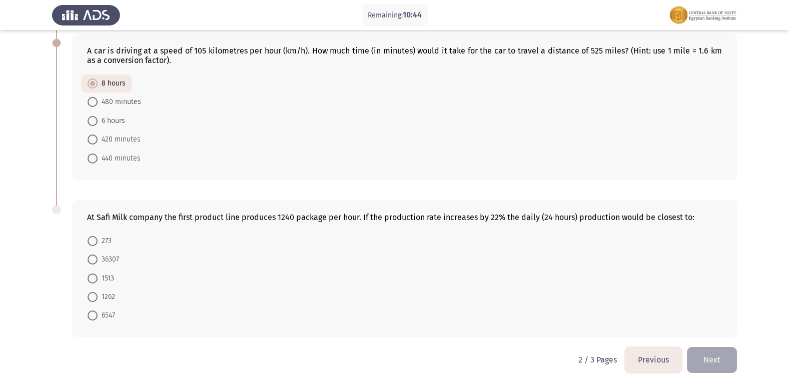
click at [94, 281] on span at bounding box center [93, 279] width 10 height 10
click at [94, 281] on input "1513" at bounding box center [93, 279] width 10 height 10
radio input "true"
click at [722, 362] on button "Next" at bounding box center [712, 360] width 50 height 26
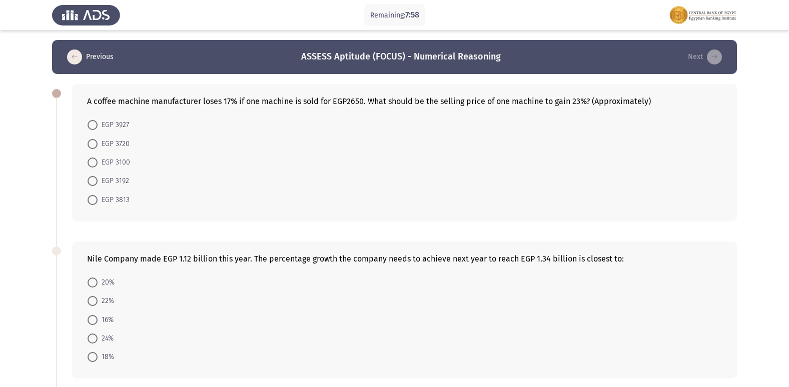
scroll to position [50, 0]
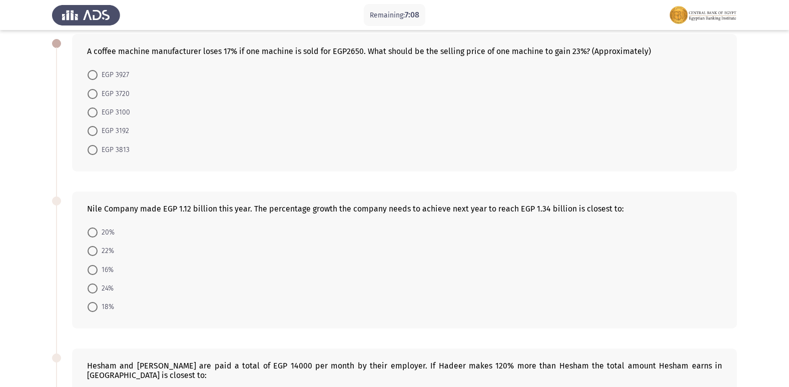
click at [108, 226] on mat-radio-button "20%" at bounding box center [101, 232] width 40 height 19
click at [103, 235] on span "20%" at bounding box center [106, 233] width 17 height 12
click at [98, 235] on input "20%" at bounding box center [93, 233] width 10 height 10
radio input "true"
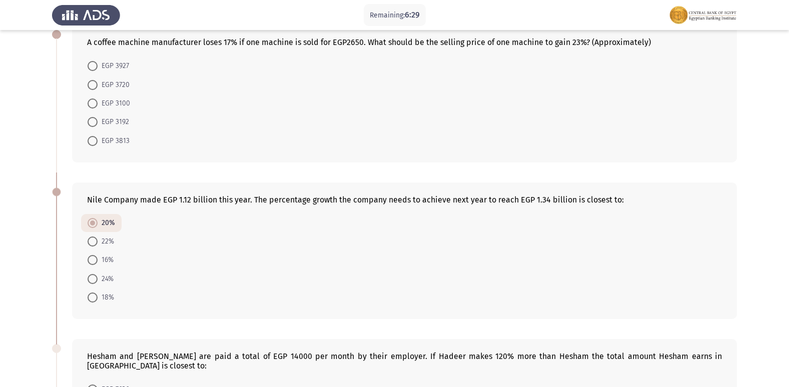
scroll to position [0, 0]
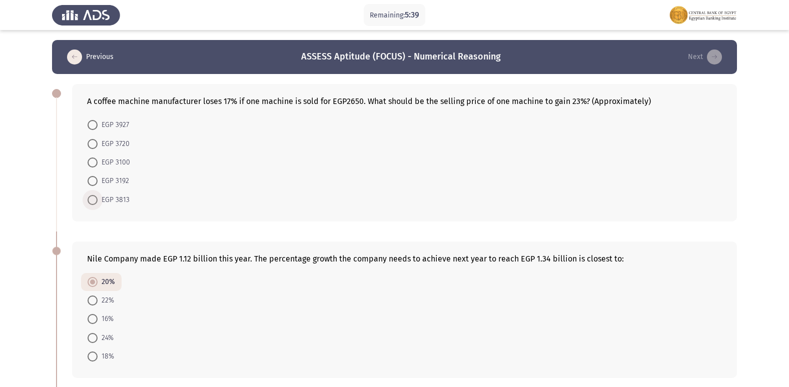
drag, startPoint x: 99, startPoint y: 203, endPoint x: 94, endPoint y: 203, distance: 5.5
click at [98, 203] on span "EGP 3813" at bounding box center [114, 200] width 32 height 12
click at [98, 203] on input "EGP 3813" at bounding box center [93, 200] width 10 height 10
radio input "true"
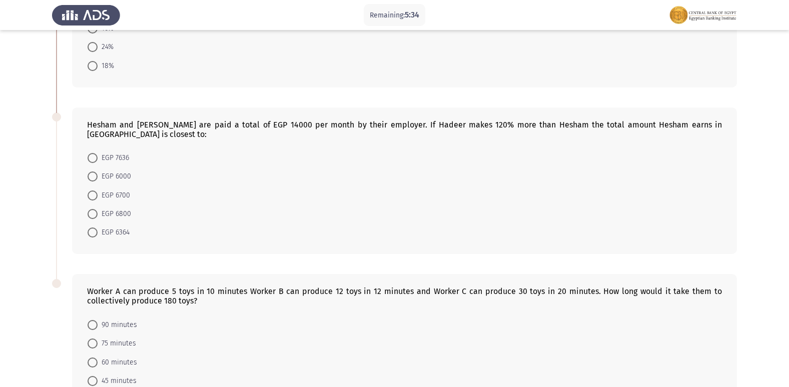
scroll to position [315, 0]
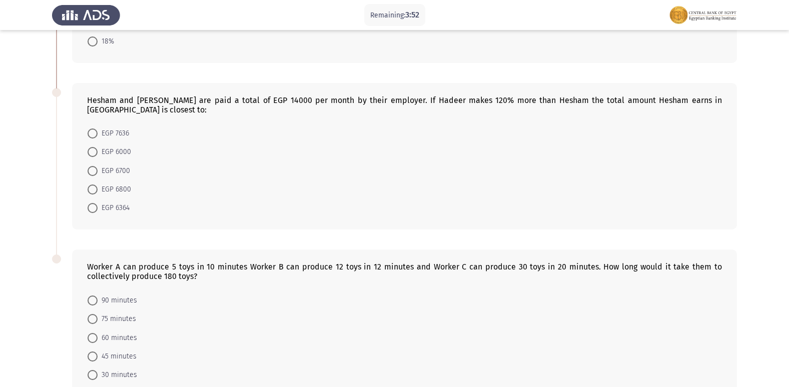
click at [99, 184] on span "EGP 6800" at bounding box center [115, 190] width 34 height 12
click at [98, 185] on input "EGP 6800" at bounding box center [93, 190] width 10 height 10
radio input "true"
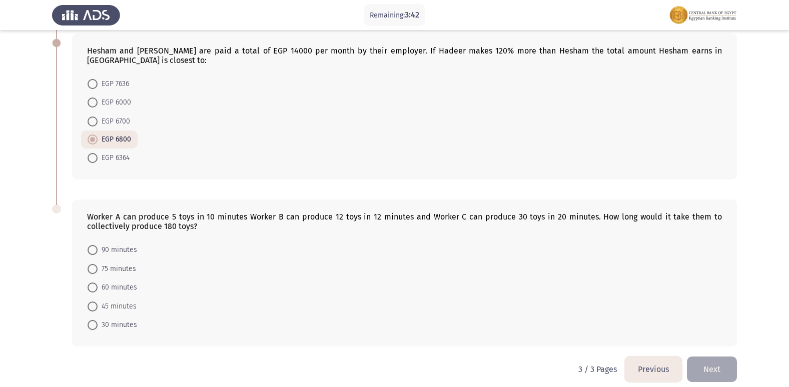
drag, startPoint x: 128, startPoint y: 206, endPoint x: 192, endPoint y: 213, distance: 64.8
click at [192, 213] on div "Worker A can produce 5 toys in 10 minutes Worker B can produce 12 toys in 12 mi…" at bounding box center [404, 221] width 635 height 19
drag, startPoint x: 102, startPoint y: 207, endPoint x: 227, endPoint y: 214, distance: 125.7
click at [227, 214] on div "Worker A can produce 5 toys in 10 minutes Worker B can produce 12 toys in 12 mi…" at bounding box center [404, 221] width 635 height 19
drag, startPoint x: 287, startPoint y: 206, endPoint x: 374, endPoint y: 207, distance: 86.5
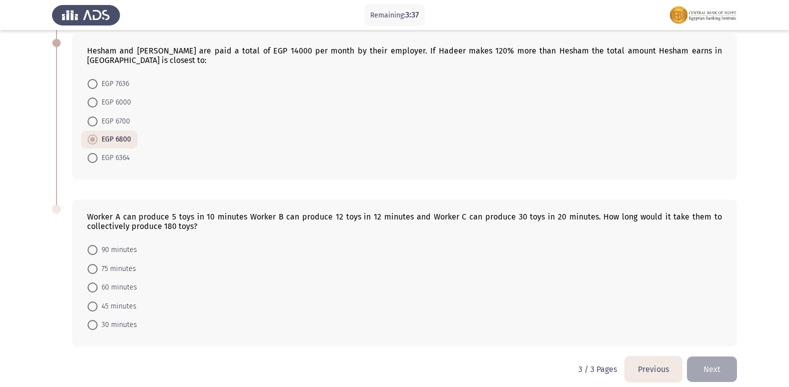
click at [374, 212] on div "Worker A can produce 5 toys in 10 minutes Worker B can produce 12 toys in 12 mi…" at bounding box center [404, 221] width 635 height 19
click at [123, 282] on span "60 minutes" at bounding box center [118, 288] width 40 height 12
click at [98, 283] on input "60 minutes" at bounding box center [93, 288] width 10 height 10
radio input "true"
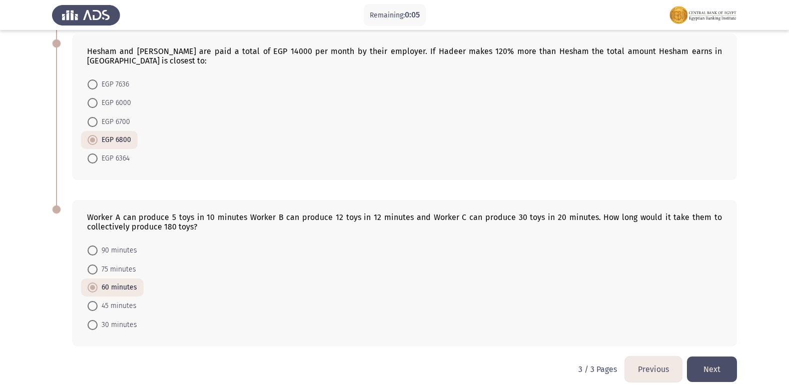
click at [711, 357] on button "Next" at bounding box center [712, 370] width 50 height 26
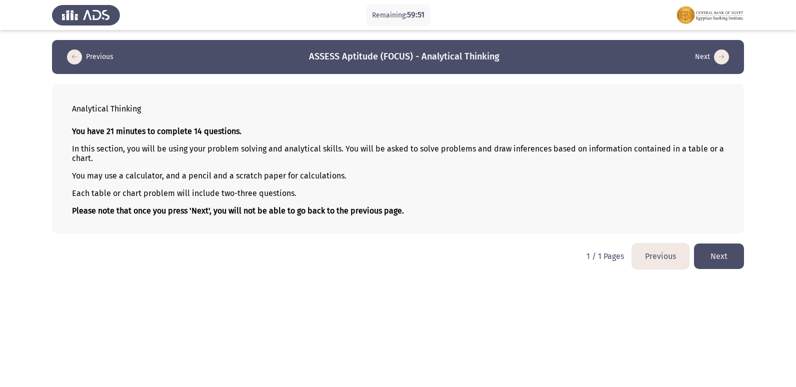
click at [728, 260] on button "Next" at bounding box center [719, 257] width 50 height 26
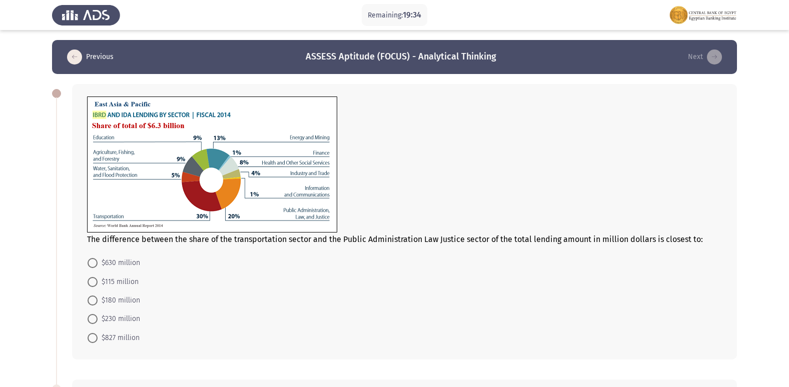
click at [90, 261] on span at bounding box center [93, 263] width 10 height 10
click at [90, 261] on input "$630 million" at bounding box center [93, 263] width 10 height 10
radio input "true"
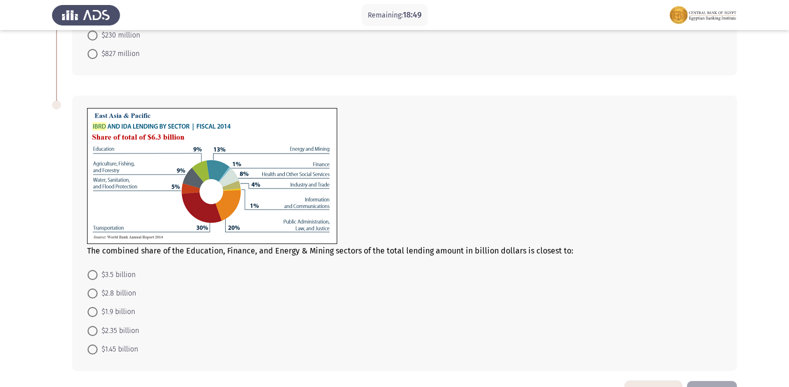
scroll to position [300, 0]
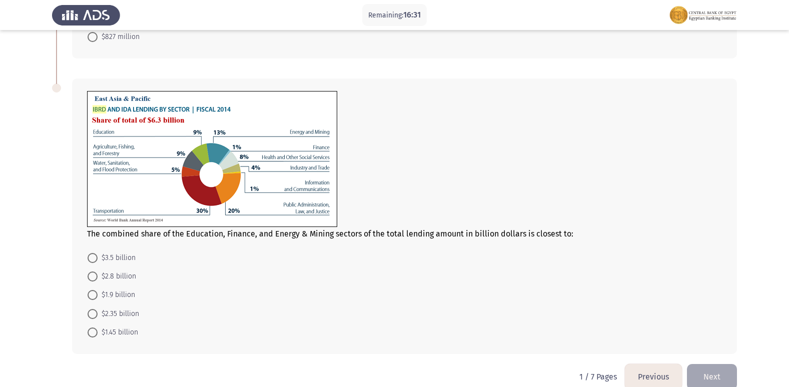
click at [102, 297] on span "$1.9 billion" at bounding box center [117, 295] width 38 height 12
click at [98, 297] on input "$1.9 billion" at bounding box center [93, 295] width 10 height 10
radio input "true"
click at [100, 333] on span "$1.45 billion" at bounding box center [118, 332] width 41 height 12
click at [98, 333] on input "$1.45 billion" at bounding box center [93, 332] width 10 height 10
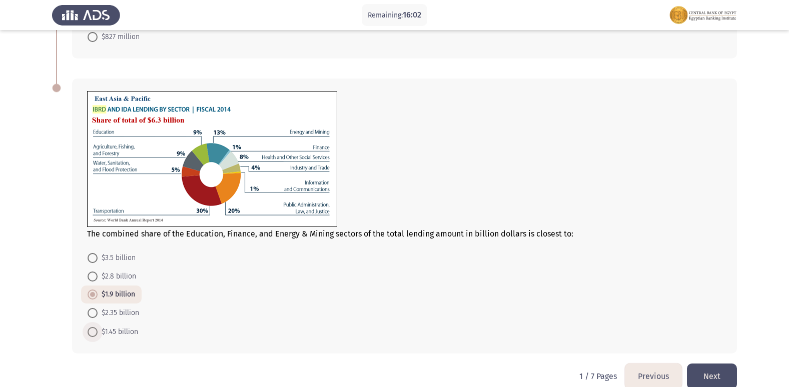
radio input "true"
click at [709, 377] on button "Next" at bounding box center [712, 377] width 50 height 26
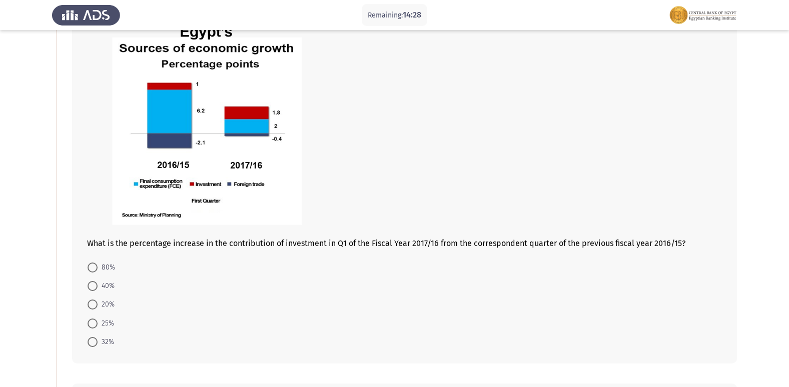
scroll to position [100, 0]
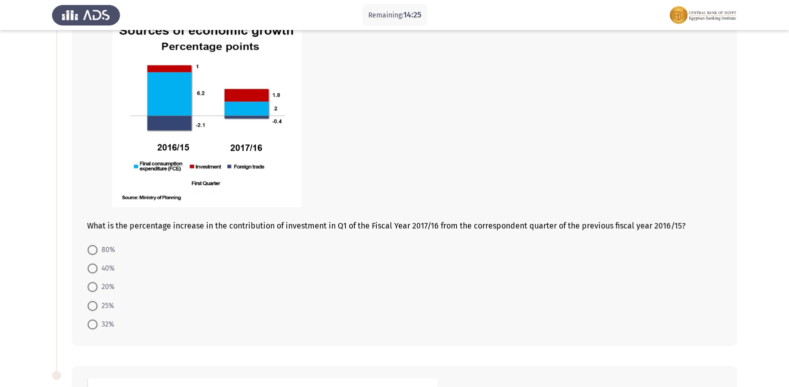
click at [103, 268] on span "40%" at bounding box center [106, 269] width 17 height 12
click at [98, 268] on input "40%" at bounding box center [93, 269] width 10 height 10
radio input "true"
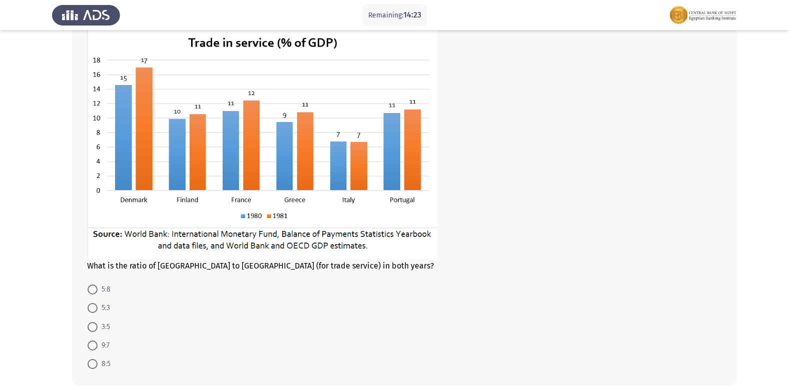
scroll to position [450, 0]
click at [103, 307] on span "5:3" at bounding box center [104, 308] width 13 height 12
click at [98, 307] on input "5:3" at bounding box center [93, 308] width 10 height 10
radio input "true"
click at [99, 326] on span "3:5" at bounding box center [104, 326] width 13 height 12
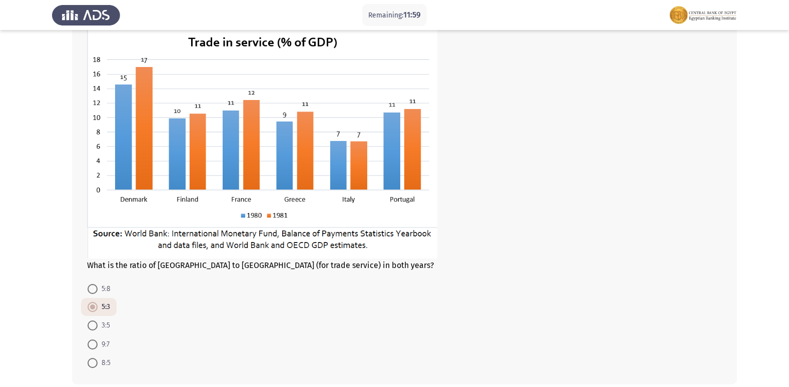
click at [98, 326] on input "3:5" at bounding box center [93, 326] width 10 height 10
radio input "true"
click at [102, 306] on span "5:3" at bounding box center [104, 308] width 13 height 12
click at [98, 306] on input "5:3" at bounding box center [93, 308] width 10 height 10
radio input "true"
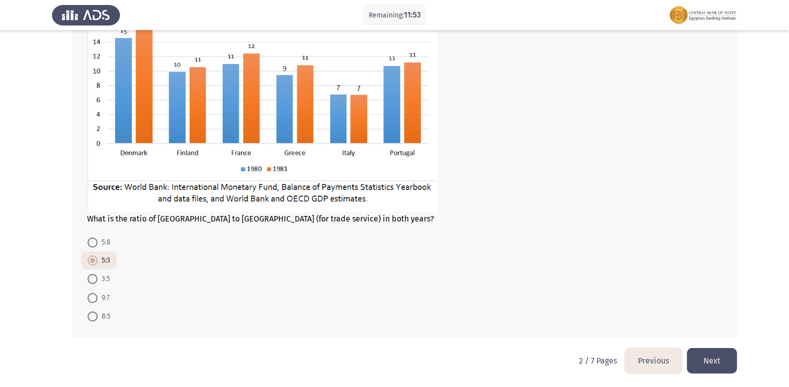
scroll to position [498, 0]
click at [716, 361] on button "Next" at bounding box center [712, 360] width 50 height 26
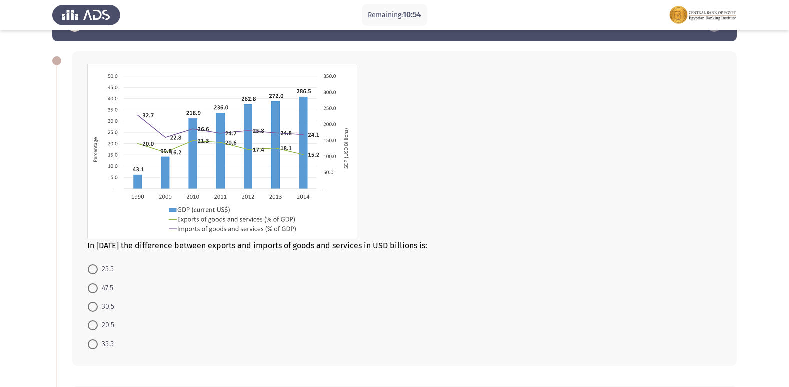
scroll to position [50, 0]
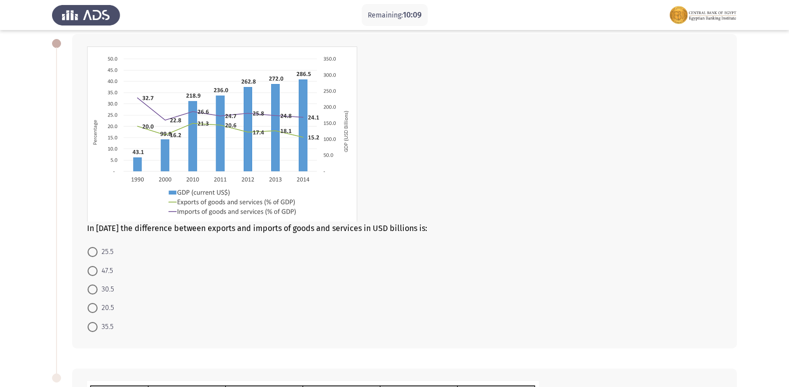
click at [109, 305] on span "20.5" at bounding box center [106, 308] width 17 height 12
click at [98, 305] on input "20.5" at bounding box center [93, 308] width 10 height 10
radio input "true"
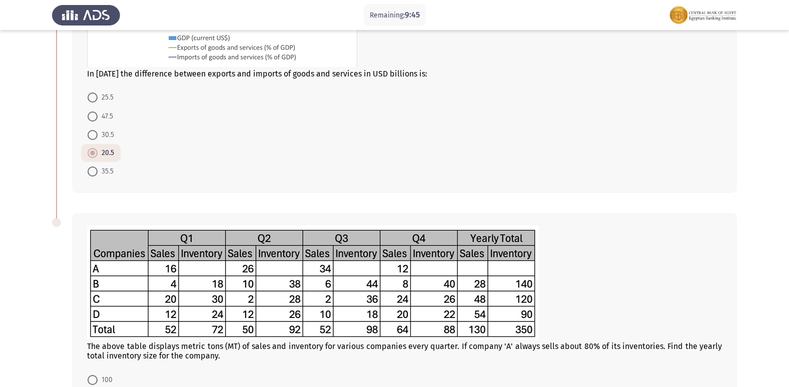
scroll to position [344, 0]
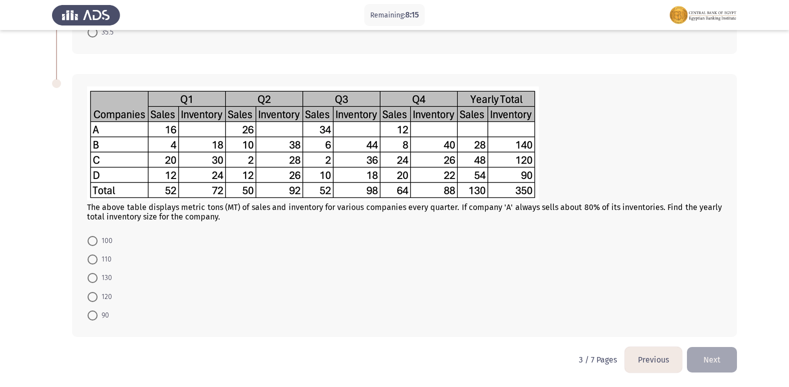
click at [89, 320] on span at bounding box center [93, 316] width 10 height 10
click at [89, 320] on input "90" at bounding box center [93, 316] width 10 height 10
radio input "true"
click at [715, 360] on button "Next" at bounding box center [712, 360] width 50 height 26
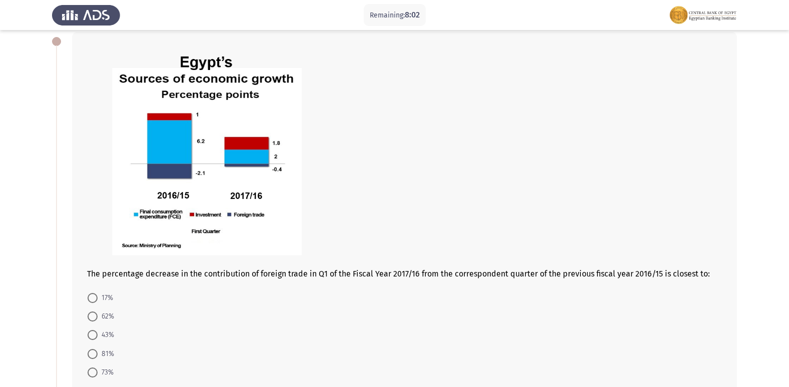
scroll to position [100, 0]
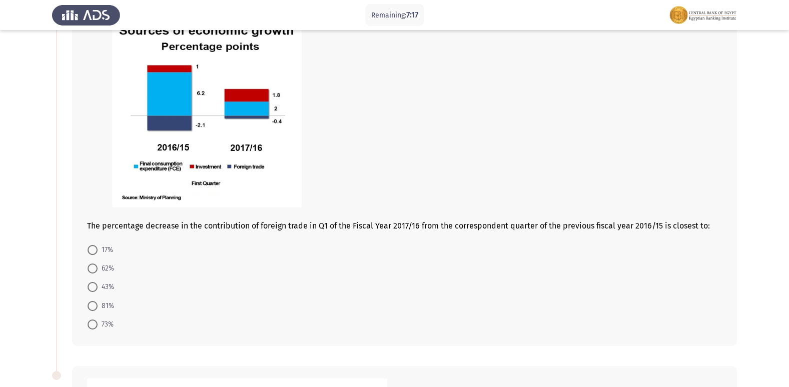
click at [99, 269] on span "62%" at bounding box center [106, 269] width 17 height 12
click at [98, 269] on input "62%" at bounding box center [93, 269] width 10 height 10
radio input "true"
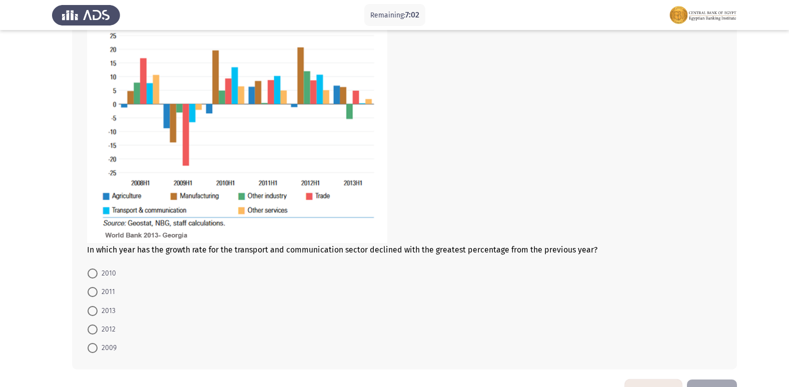
scroll to position [484, 0]
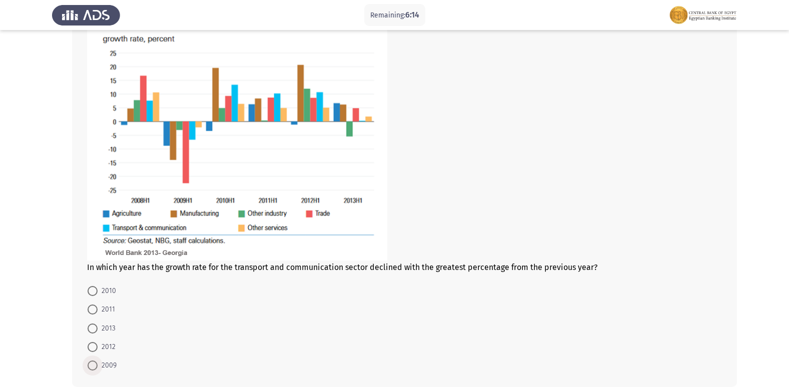
click at [115, 368] on span "2009" at bounding box center [107, 366] width 19 height 12
click at [98, 368] on input "2009" at bounding box center [93, 366] width 10 height 10
radio input "true"
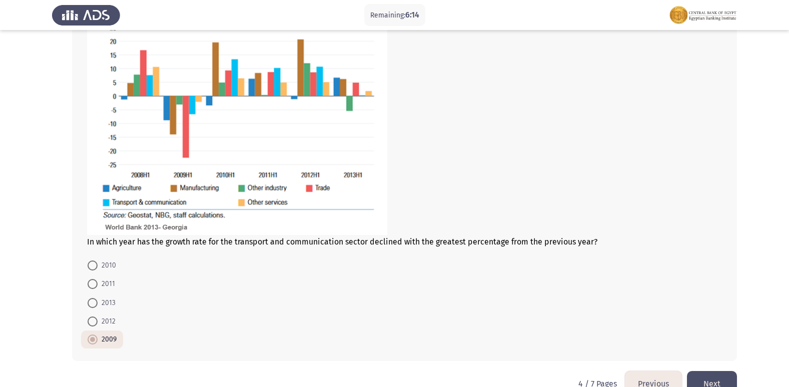
scroll to position [534, 0]
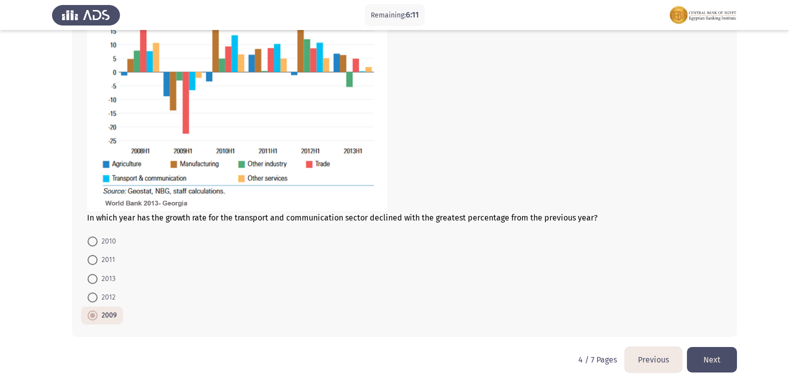
click at [709, 355] on button "Next" at bounding box center [712, 360] width 50 height 26
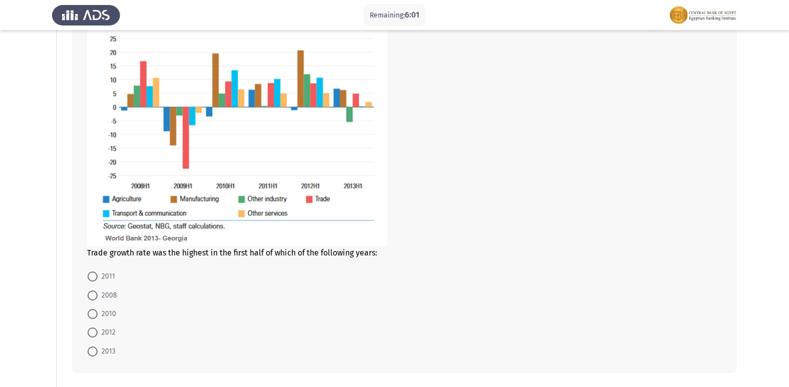
scroll to position [100, 0]
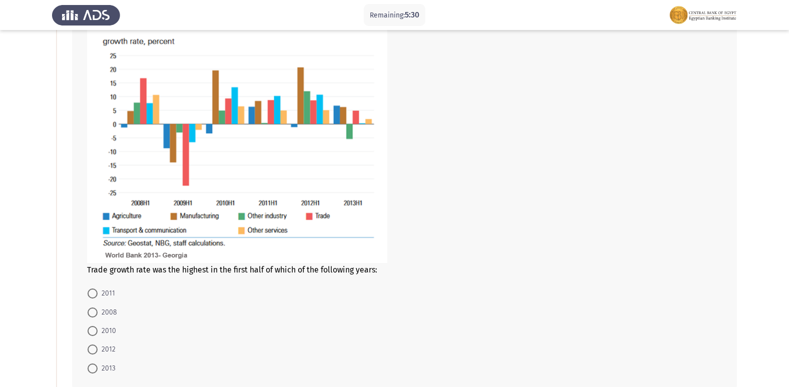
click at [106, 315] on span "2008" at bounding box center [108, 313] width 20 height 12
click at [98, 315] on input "2008" at bounding box center [93, 313] width 10 height 10
radio input "true"
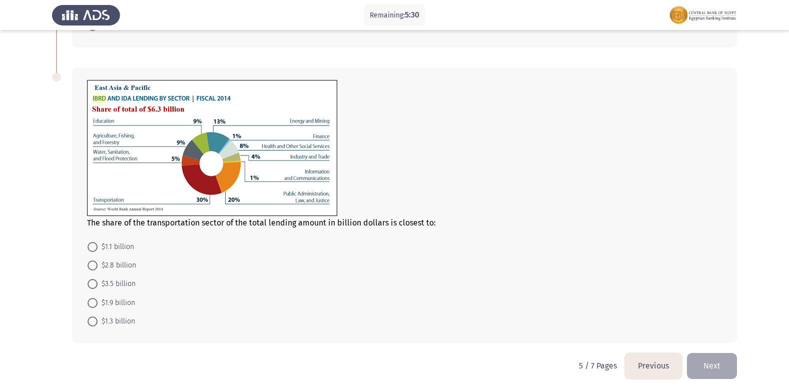
scroll to position [448, 0]
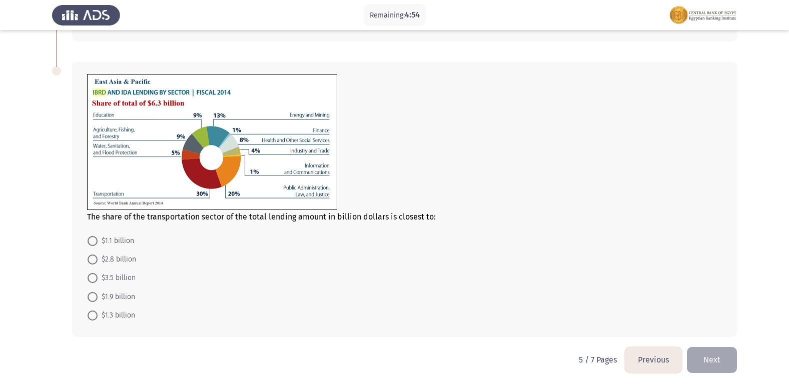
click at [112, 296] on span "$1.9 billion" at bounding box center [117, 297] width 38 height 12
click at [98, 296] on input "$1.9 billion" at bounding box center [93, 297] width 10 height 10
radio input "true"
click at [711, 360] on button "Next" at bounding box center [712, 360] width 50 height 26
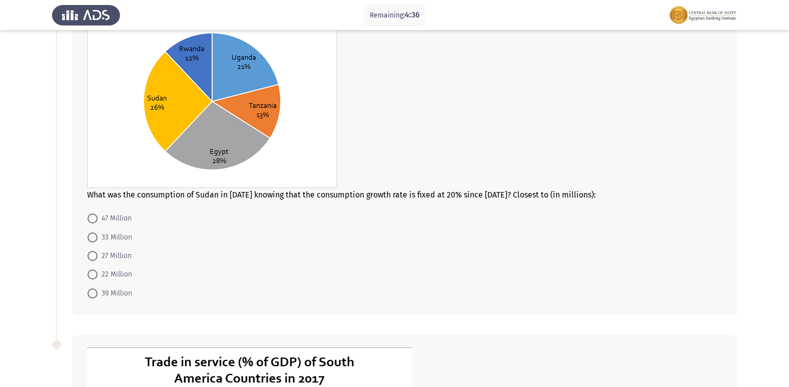
scroll to position [50, 0]
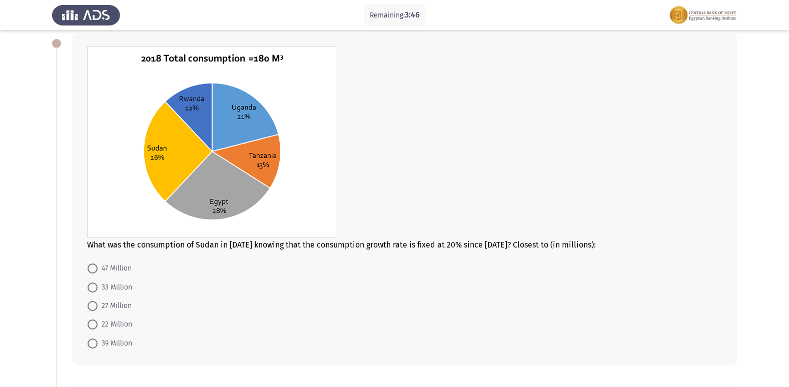
drag, startPoint x: 442, startPoint y: 245, endPoint x: 497, endPoint y: 244, distance: 55.0
click at [497, 244] on div "What was the consumption of Sudan in [DATE] knowing that the consumption growth…" at bounding box center [404, 148] width 635 height 203
click at [106, 270] on span "47 Million" at bounding box center [115, 269] width 34 height 12
click at [98, 270] on input "47 Million" at bounding box center [93, 269] width 10 height 10
radio input "true"
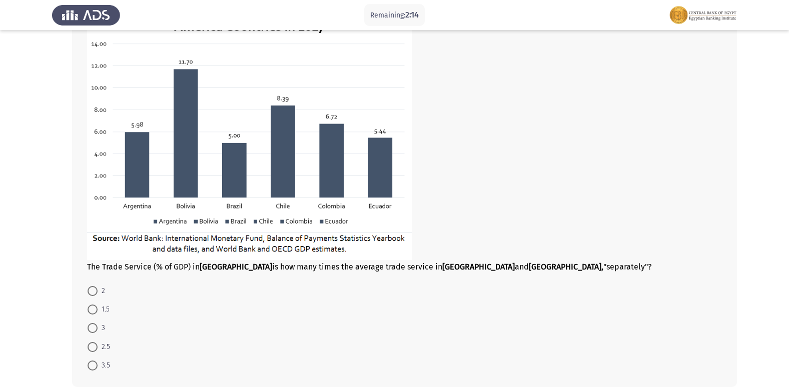
scroll to position [501, 0]
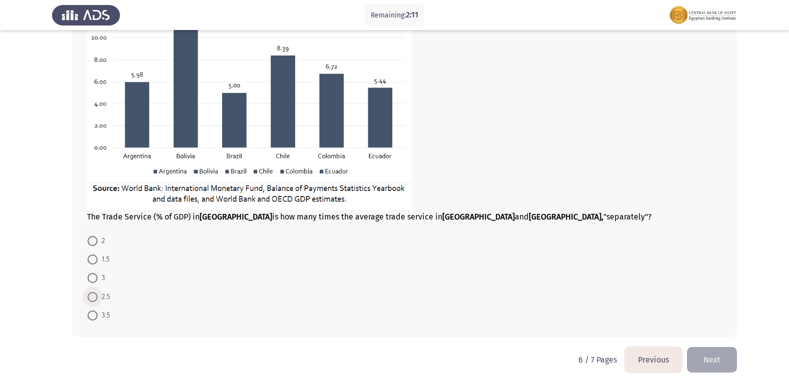
click at [101, 300] on span "2.5" at bounding box center [104, 297] width 13 height 12
click at [98, 300] on input "2.5" at bounding box center [93, 297] width 10 height 10
radio input "true"
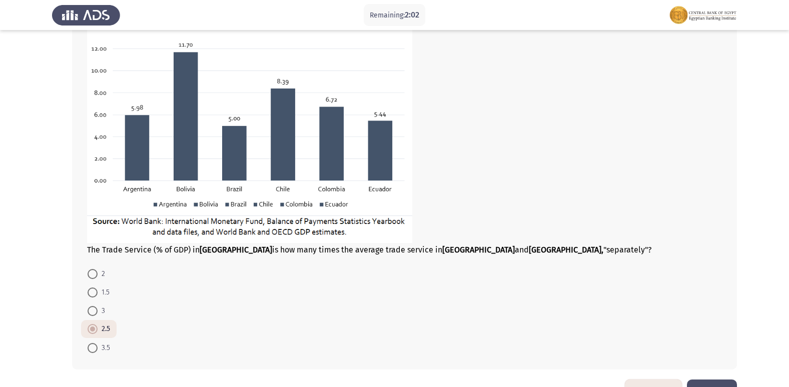
scroll to position [451, 0]
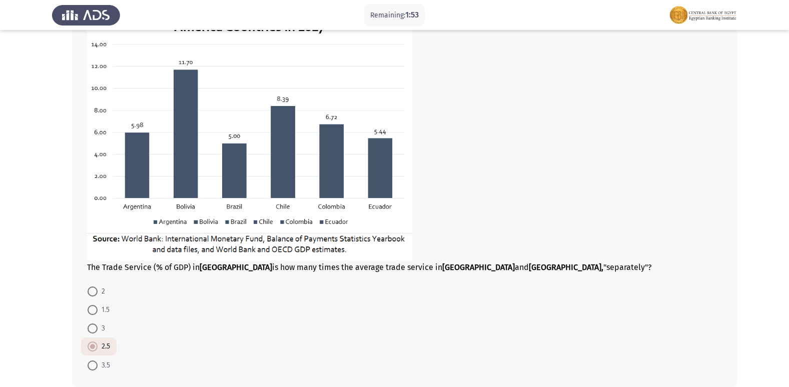
click at [105, 309] on span "1.5" at bounding box center [104, 310] width 12 height 12
click at [98, 309] on input "1.5" at bounding box center [93, 310] width 10 height 10
radio input "true"
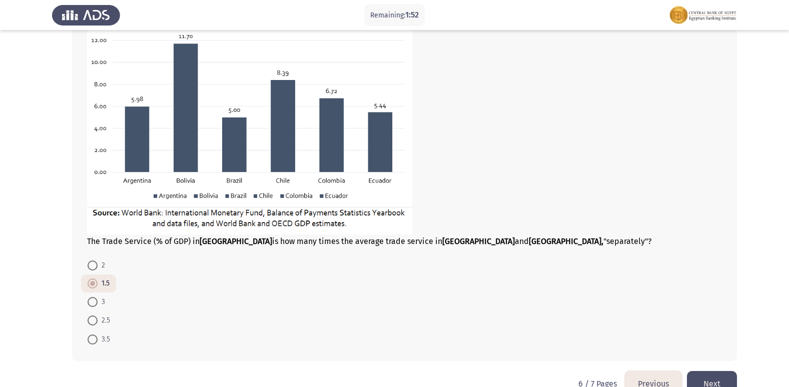
scroll to position [501, 0]
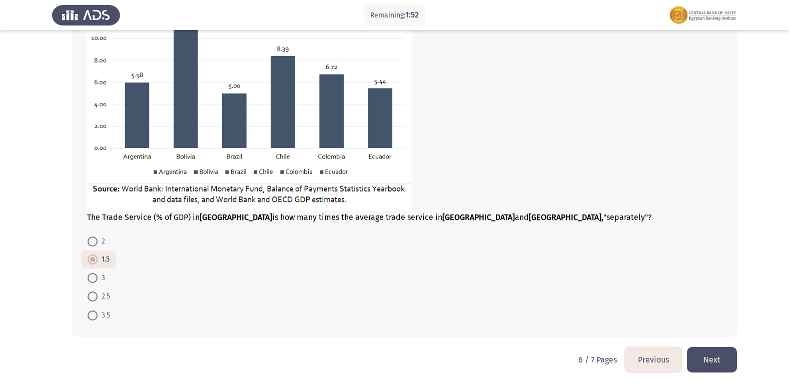
click at [724, 367] on button "Next" at bounding box center [712, 360] width 50 height 26
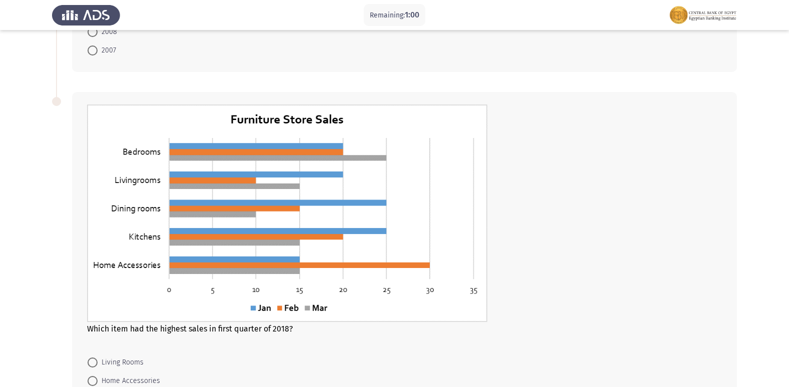
scroll to position [458, 0]
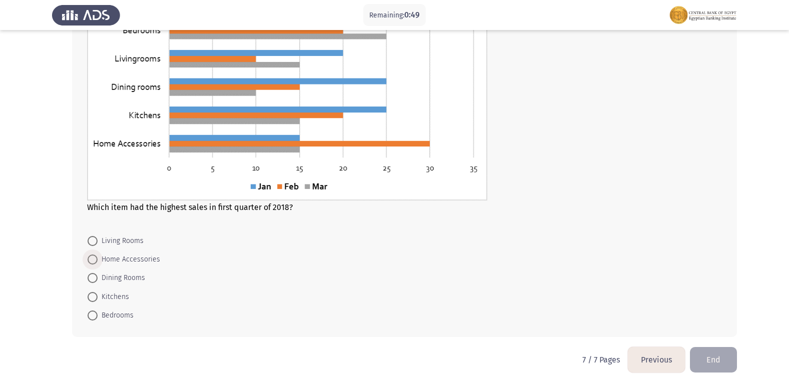
click at [124, 254] on span "Home Accessories" at bounding box center [129, 260] width 63 height 12
click at [98, 255] on input "Home Accessories" at bounding box center [93, 260] width 10 height 10
radio input "true"
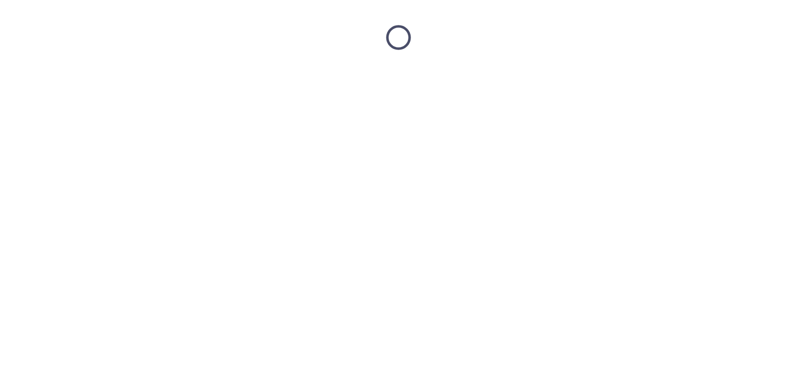
scroll to position [0, 0]
